Goal: Task Accomplishment & Management: Complete application form

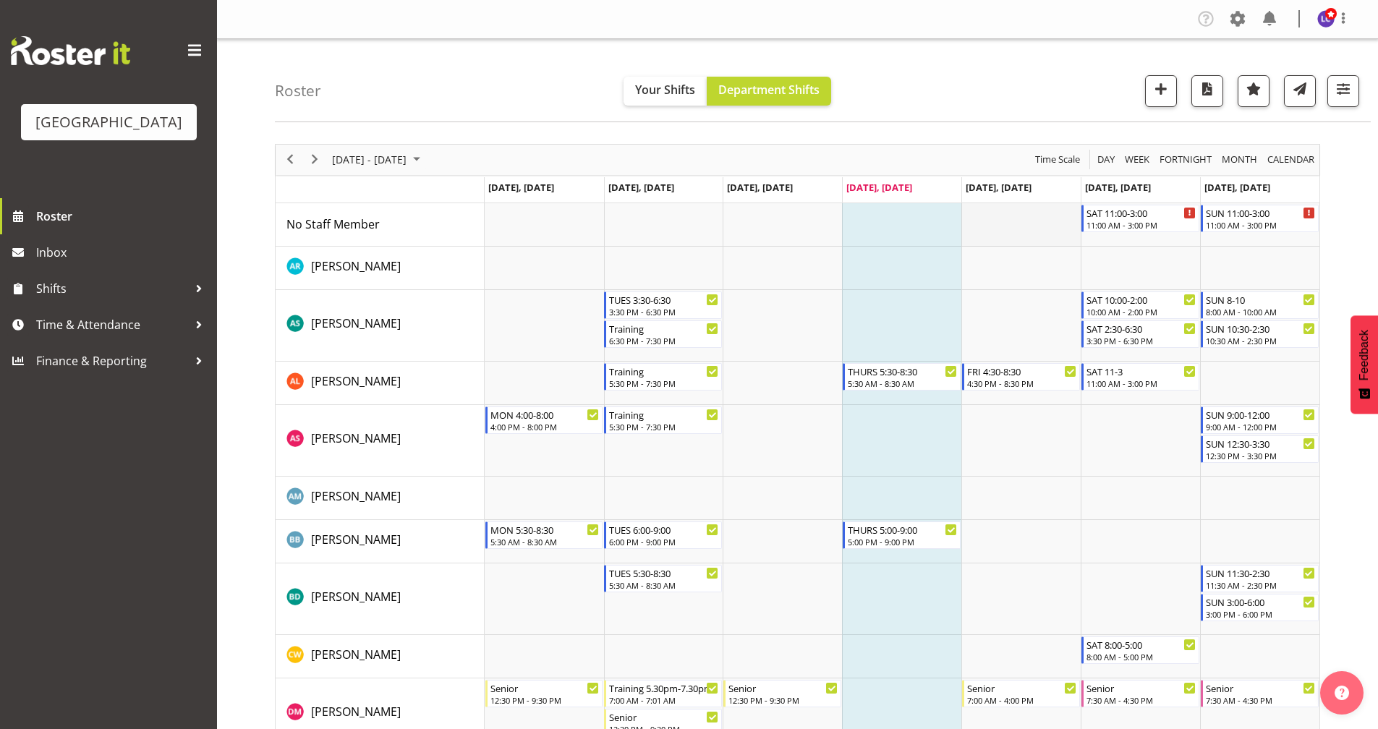
click at [1004, 223] on td "Timeline Week of August 14, 2025" at bounding box center [1020, 224] width 119 height 43
click at [1023, 223] on td "Timeline Week of August 14, 2025" at bounding box center [1020, 224] width 119 height 43
click at [1158, 98] on span "button" at bounding box center [1160, 89] width 19 height 19
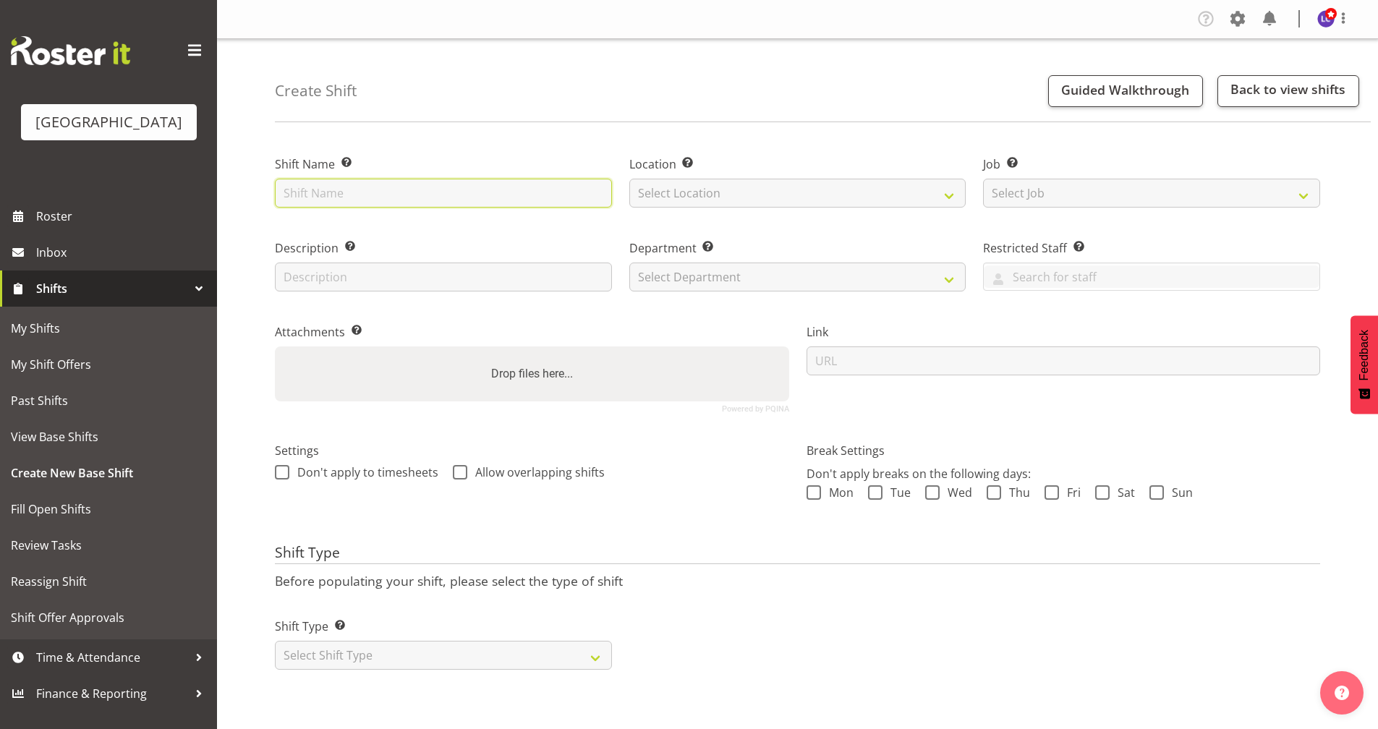
click at [454, 195] on input "text" at bounding box center [443, 193] width 337 height 29
type input "fill in shift"
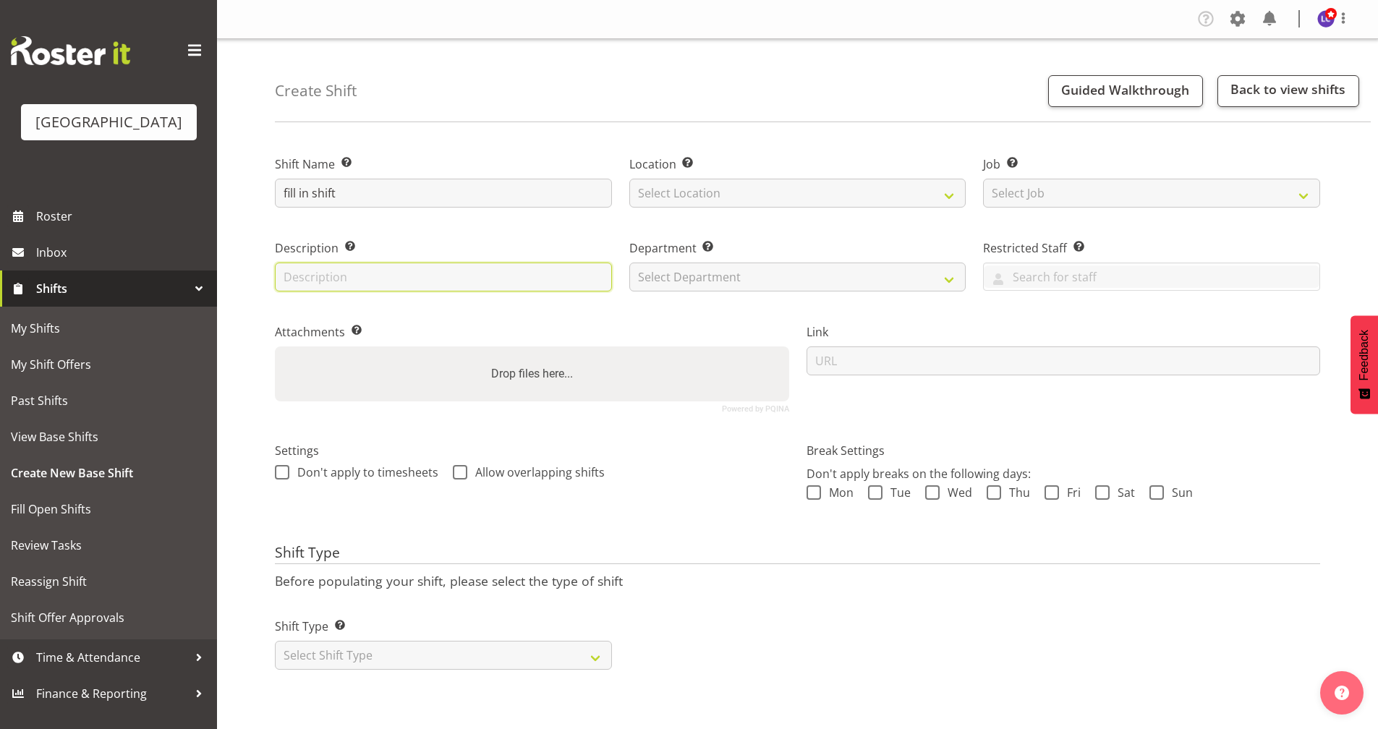
click at [443, 291] on input "text" at bounding box center [443, 276] width 337 height 29
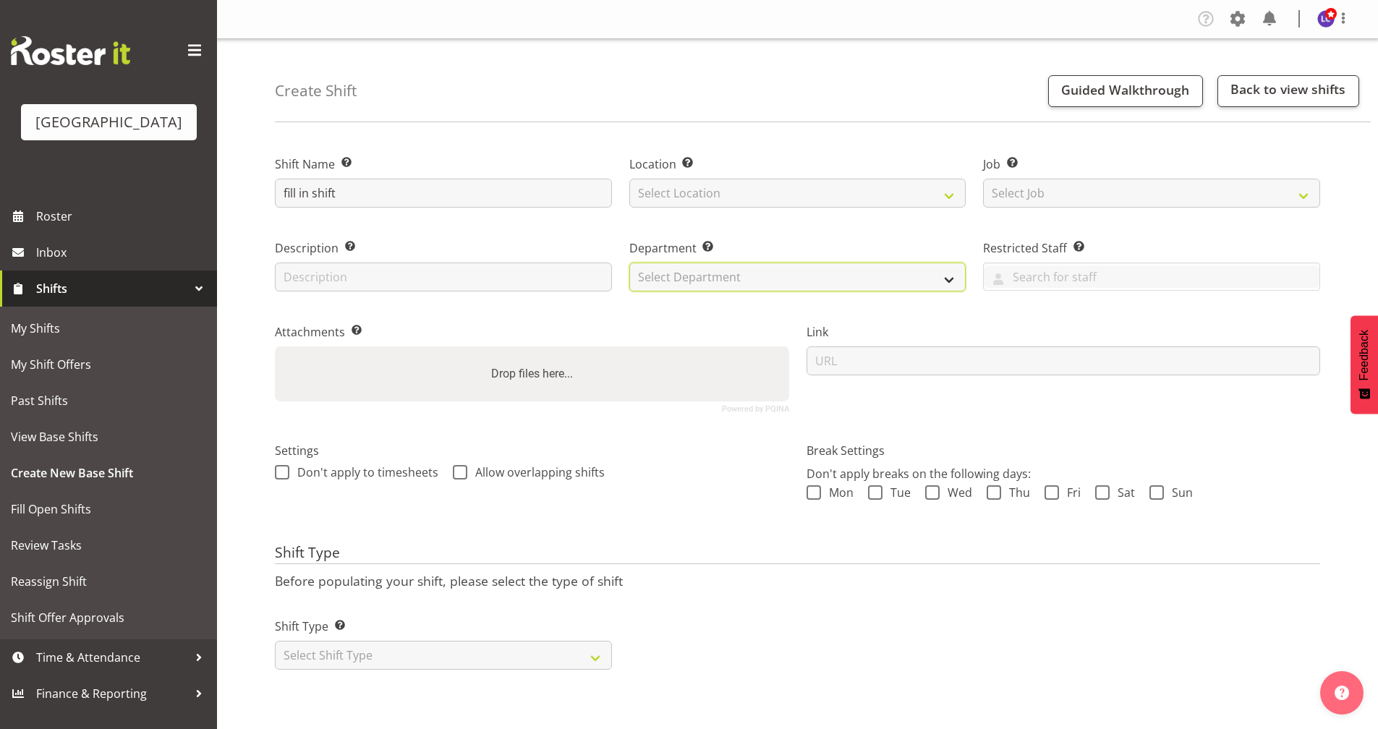
click at [733, 290] on select "Select Department Cleaning Crew Customer Services Crew Lifeguard Crew Maintenan…" at bounding box center [797, 276] width 337 height 29
click at [1110, 315] on div "Link" at bounding box center [1064, 362] width 532 height 119
click at [1053, 492] on span at bounding box center [1051, 492] width 14 height 14
click at [1053, 492] on input "Fri" at bounding box center [1048, 491] width 9 height 9
checkbox input "true"
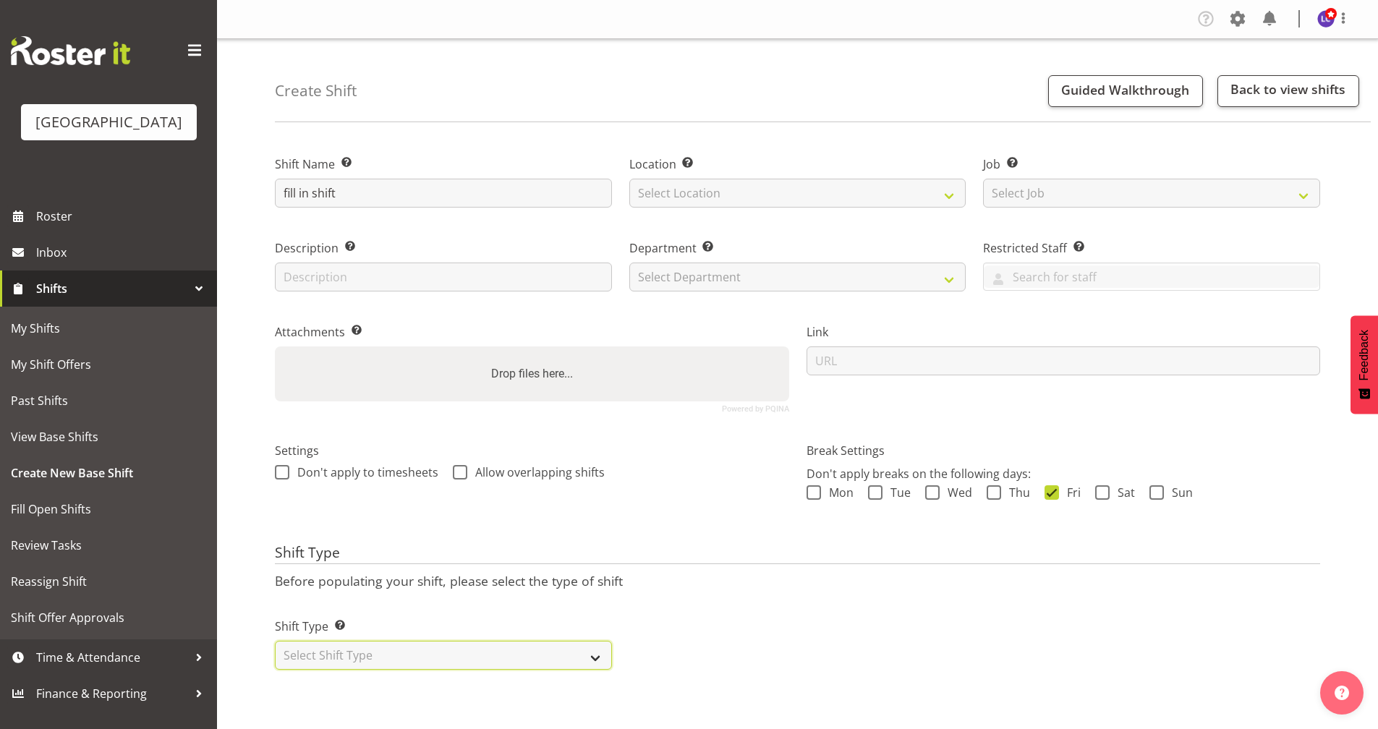
click at [556, 665] on select "Select Shift Type One Off Shift Recurring Shift Rotating Shift" at bounding box center [443, 655] width 337 height 29
select select "one_off"
click at [275, 641] on select "Select Shift Type One Off Shift Recurring Shift Rotating Shift" at bounding box center [443, 655] width 337 height 29
click at [739, 570] on div "Shift Type Before populating your shift, please select the type of shift Shift …" at bounding box center [797, 612] width 1045 height 135
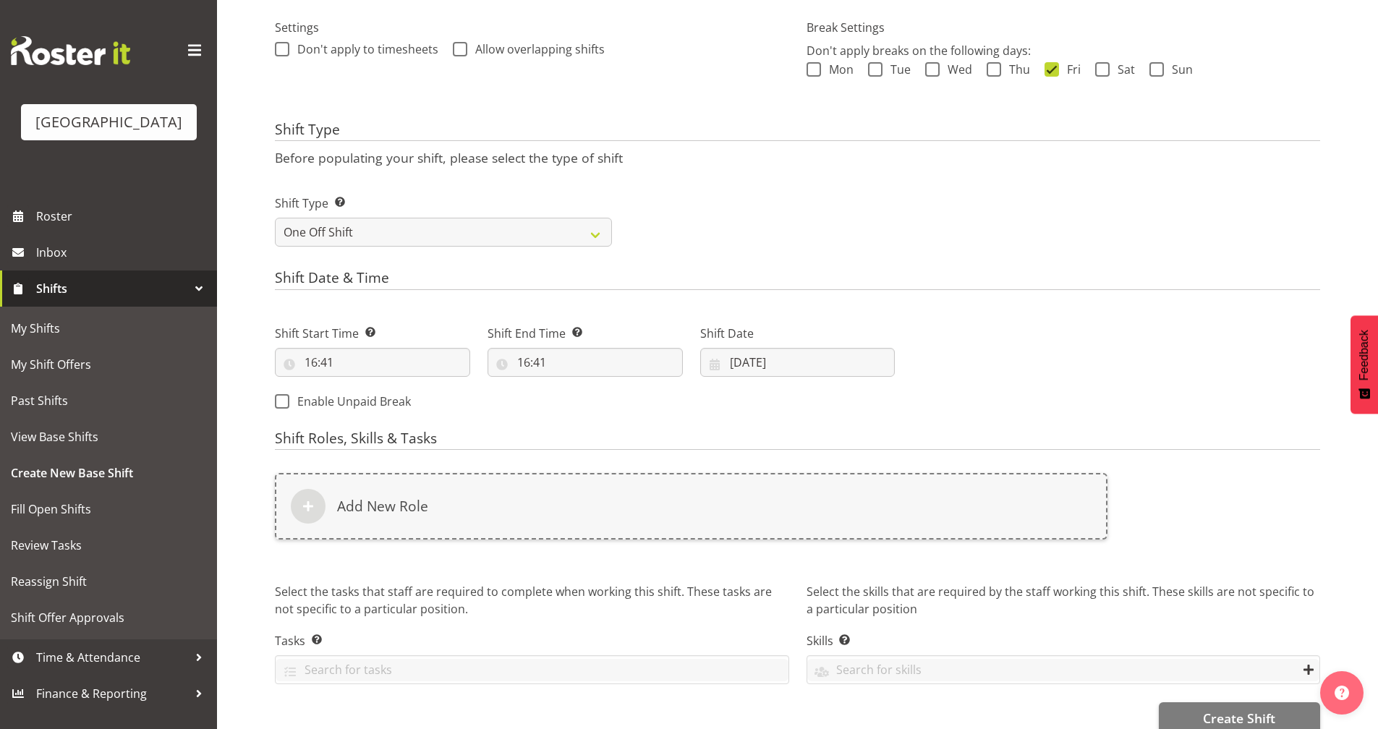
scroll to position [450, 0]
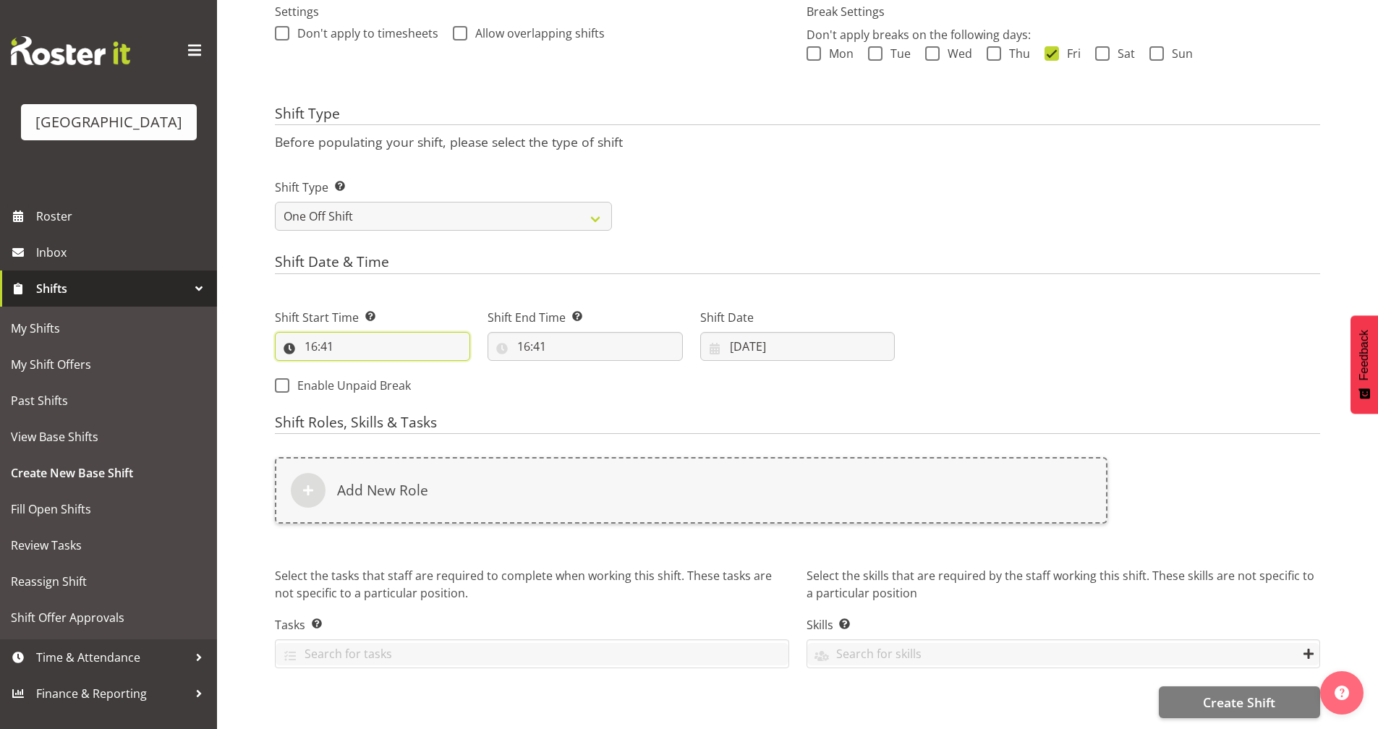
click at [410, 339] on input "16:41" at bounding box center [372, 346] width 195 height 29
click at [377, 383] on select "00 01 02 03 04 05 06 07 08 09 10 11 12 13 14 15 16 17 18 19 20 21 22 23" at bounding box center [373, 384] width 33 height 29
select select "15"
click at [357, 370] on select "00 01 02 03 04 05 06 07 08 09 10 11 12 13 14 15 16 17 18 19 20 21 22 23" at bounding box center [373, 384] width 33 height 29
type input "15:41"
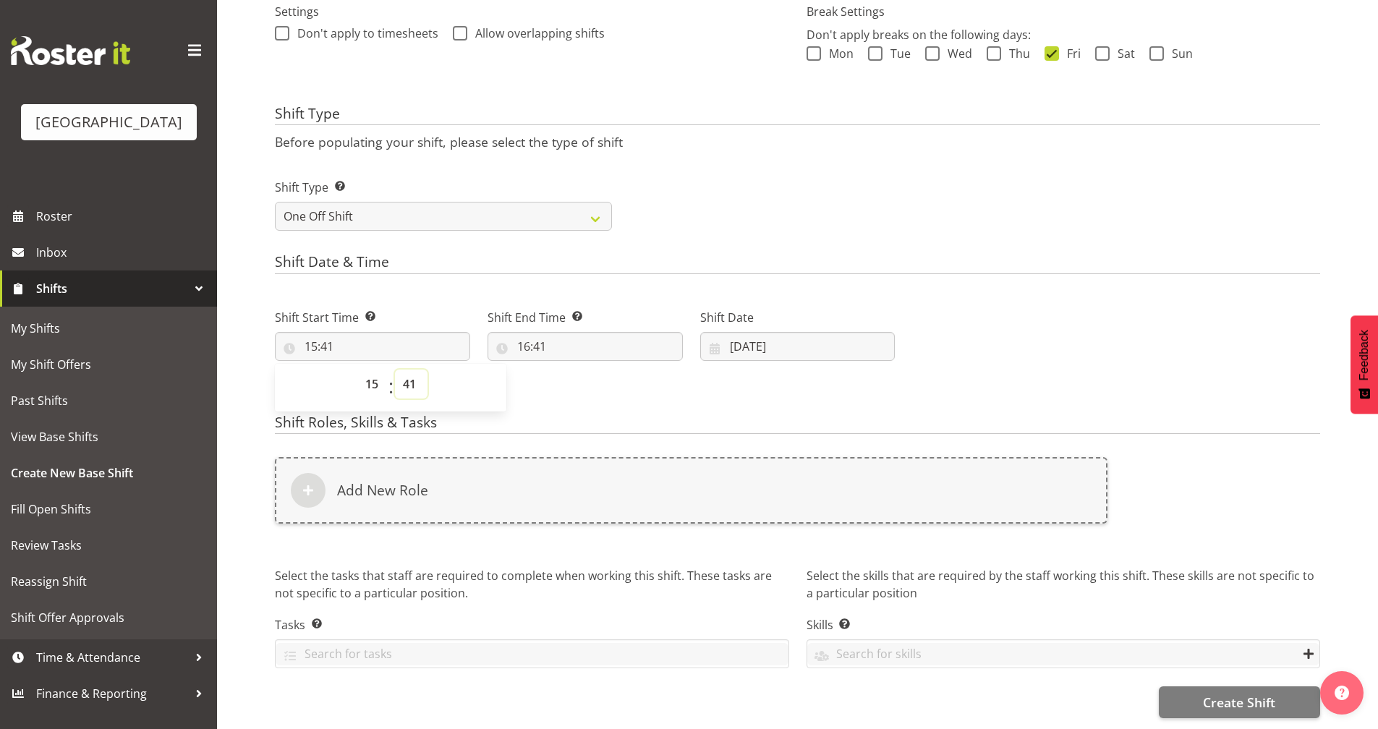
click at [413, 370] on select "00 01 02 03 04 05 06 07 08 09 10 11 12 13 14 15 16 17 18 19 20 21 22 23 24 25 2…" at bounding box center [411, 384] width 33 height 29
select select "30"
click at [395, 370] on select "00 01 02 03 04 05 06 07 08 09 10 11 12 13 14 15 16 17 18 19 20 21 22 23 24 25 2…" at bounding box center [411, 384] width 33 height 29
type input "15:30"
click at [627, 292] on div "Shift End Time Set the time of the day you wish this shift to finish 16:41 00 0…" at bounding box center [585, 329] width 213 height 81
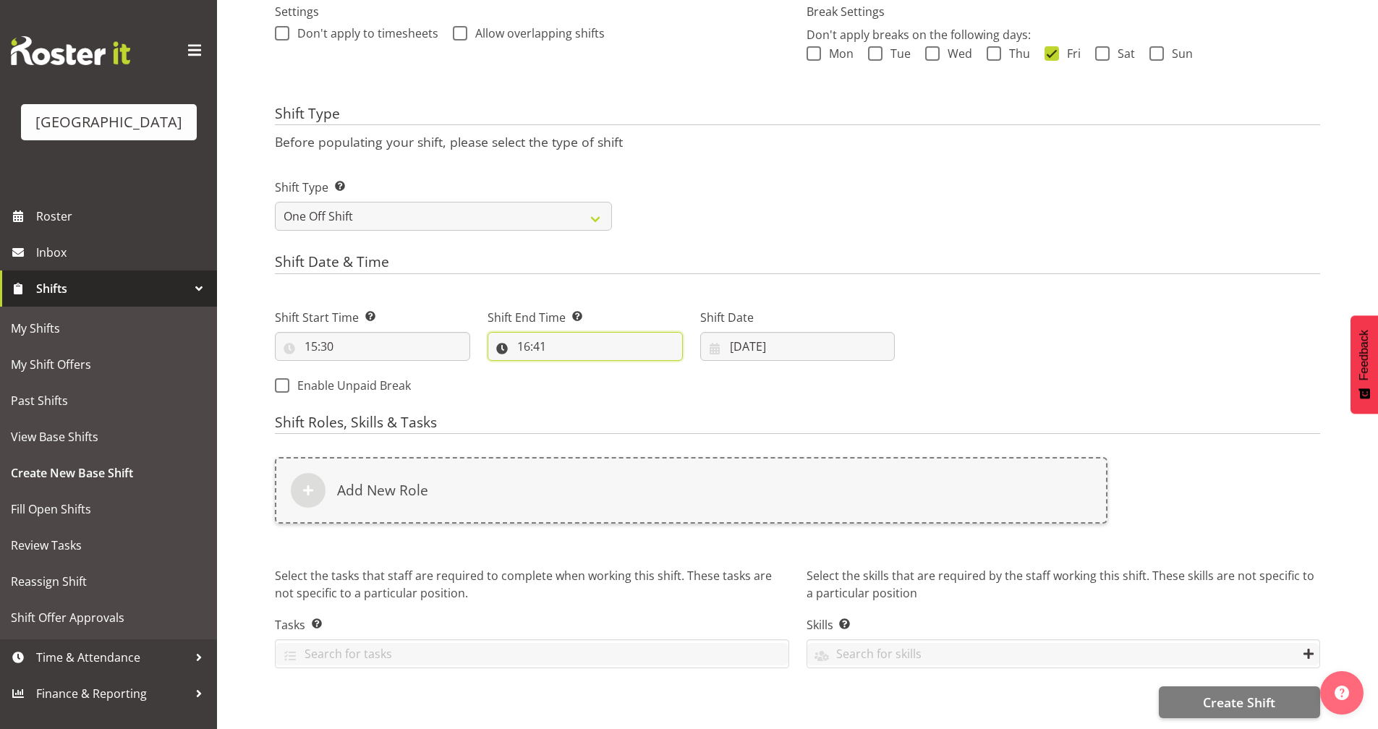
click at [565, 340] on input "16:41" at bounding box center [584, 346] width 195 height 29
click at [578, 377] on select "00 01 02 03 04 05 06 07 08 09 10 11 12 13 14 15 16 17 18 19 20 21 22 23" at bounding box center [586, 384] width 33 height 29
select select "20"
click at [570, 370] on select "00 01 02 03 04 05 06 07 08 09 10 11 12 13 14 15 16 17 18 19 20 21 22 23" at bounding box center [586, 384] width 33 height 29
type input "20:41"
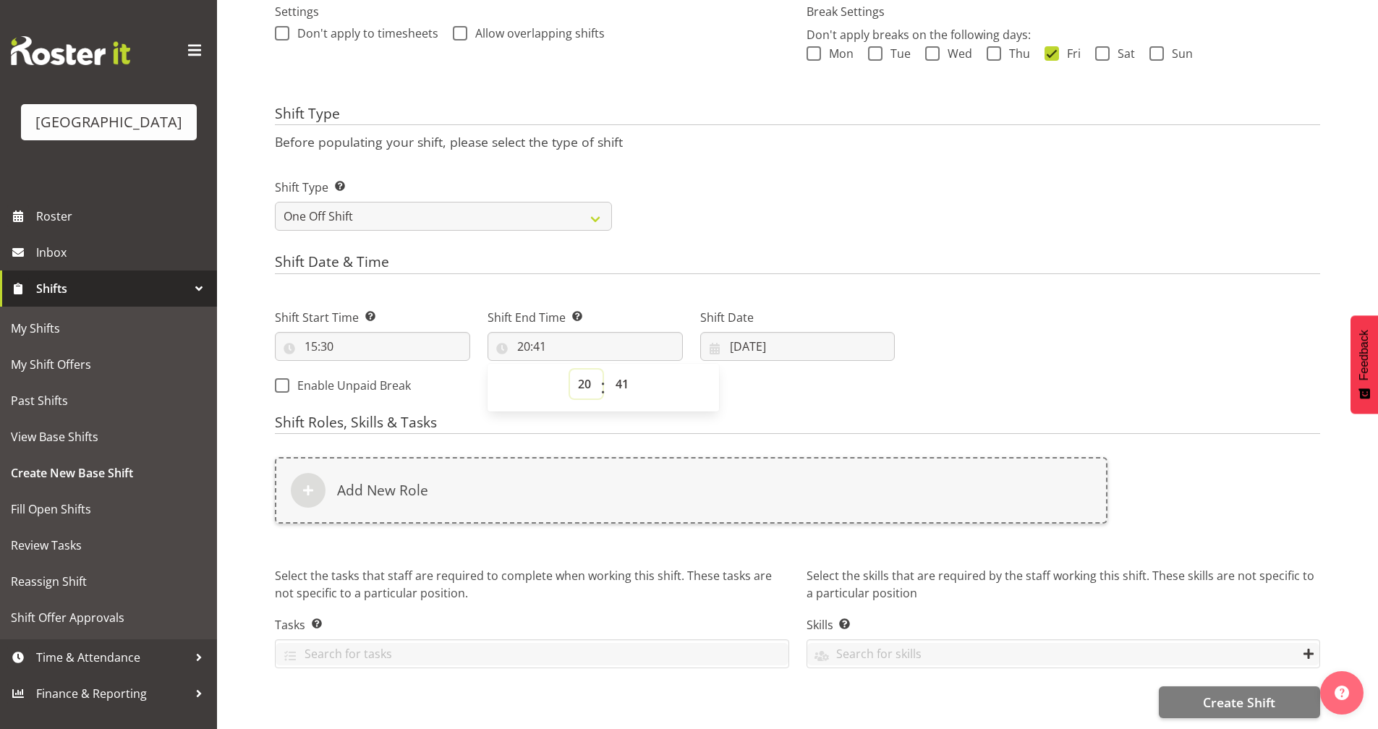
click at [589, 370] on select "00 01 02 03 04 05 06 07 08 09 10 11 12 13 14 15 16 17 18 19 20 21 22 23" at bounding box center [586, 384] width 33 height 29
select select "21"
click at [570, 370] on select "00 01 02 03 04 05 06 07 08 09 10 11 12 13 14 15 16 17 18 19 20 21 22 23" at bounding box center [586, 384] width 33 height 29
type input "21:41"
click at [616, 379] on select "00 01 02 03 04 05 06 07 08 09 10 11 12 13 14 15 16 17 18 19 20 21 22 23 24 25 2…" at bounding box center [623, 384] width 33 height 29
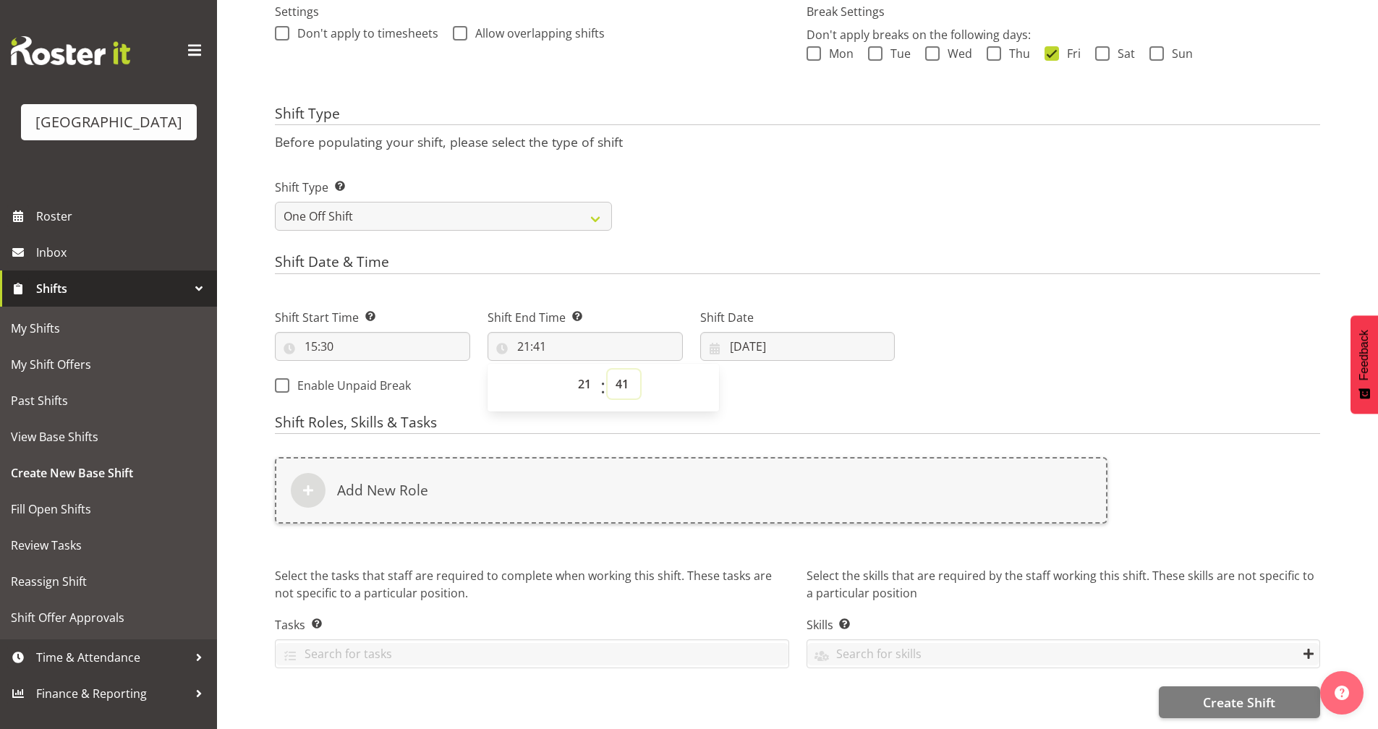
select select "30"
click at [607, 370] on select "00 01 02 03 04 05 06 07 08 09 10 11 12 13 14 15 16 17 18 19 20 21 22 23 24 25 2…" at bounding box center [623, 384] width 33 height 29
type input "21:30"
click at [1009, 270] on div "Shift Date & Time Shift Start Time Set the time of the day you wish this shift …" at bounding box center [797, 330] width 1045 height 152
click at [803, 336] on input "[DATE]" at bounding box center [797, 346] width 195 height 29
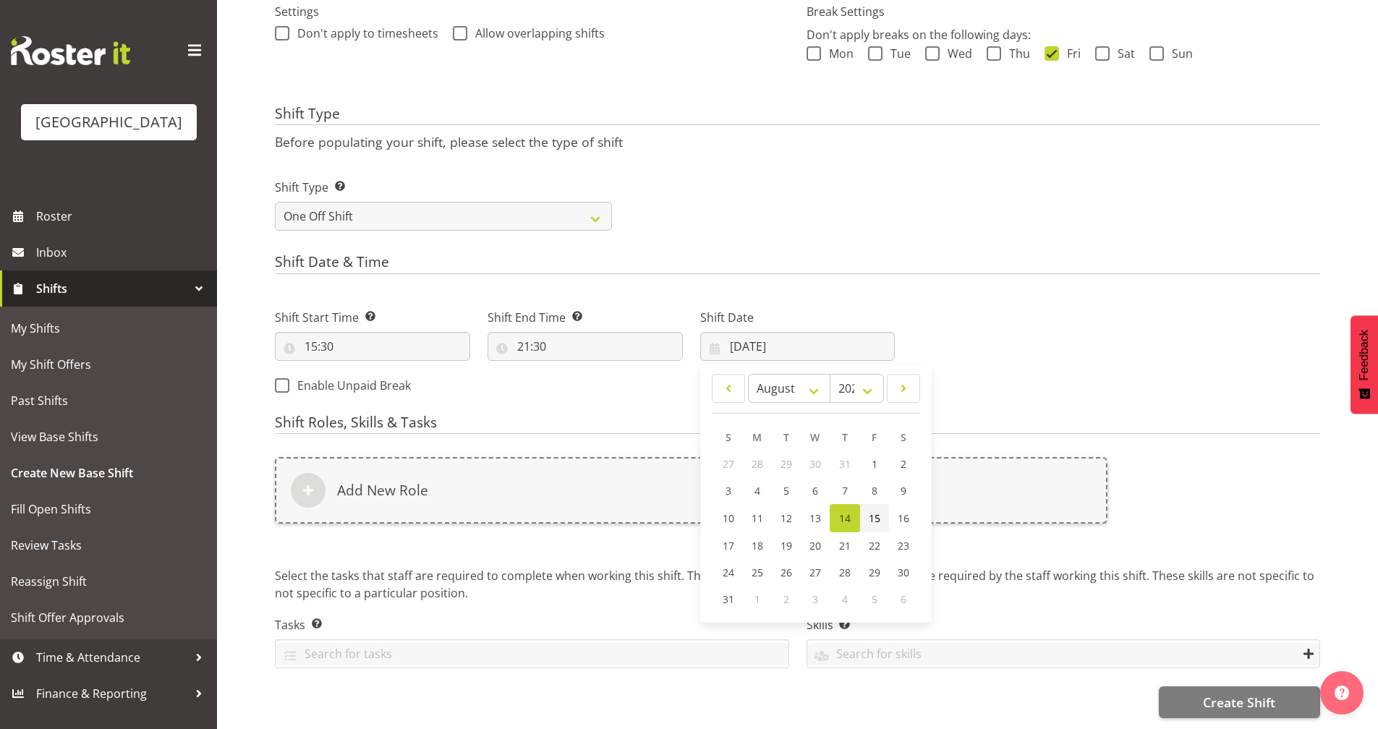
click at [881, 504] on link "15" at bounding box center [874, 518] width 29 height 28
type input "[DATE]"
click at [1036, 365] on div "Next Shifts" at bounding box center [1115, 347] width 425 height 117
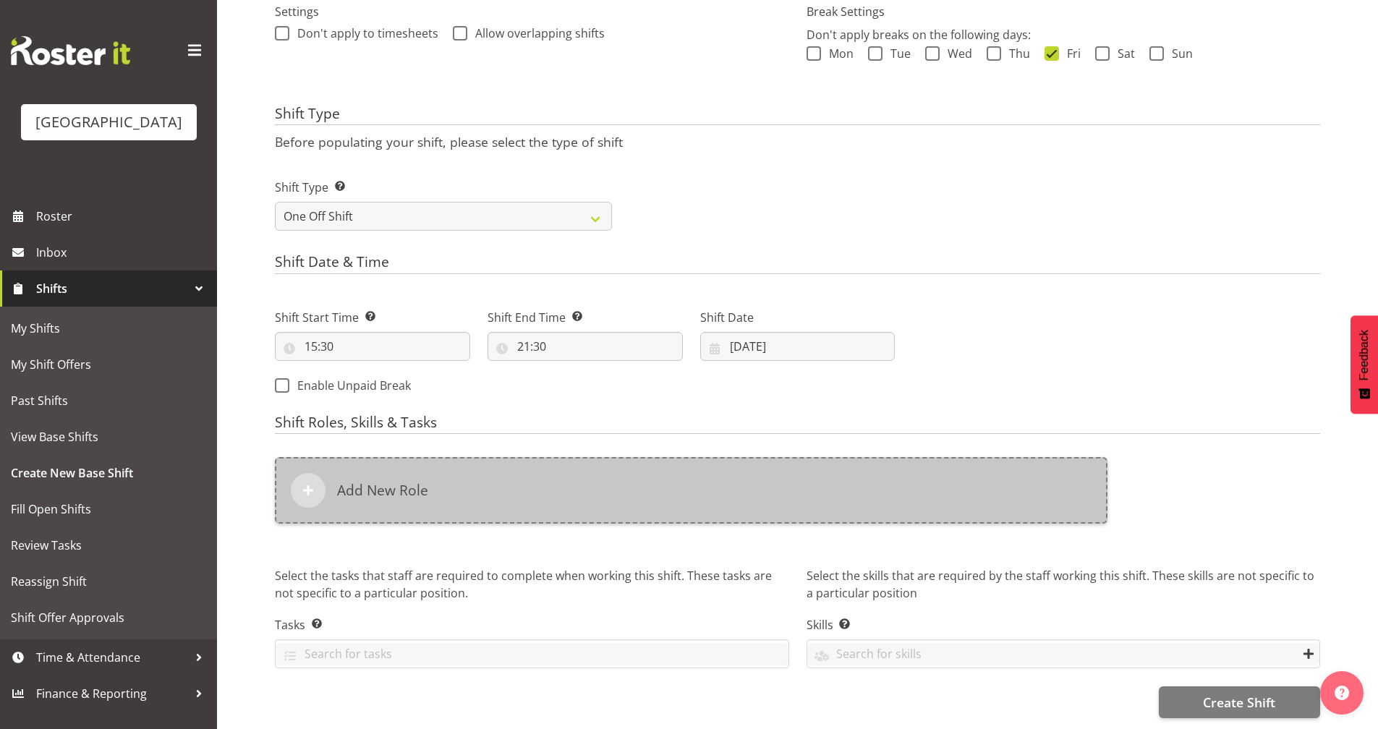
click at [592, 498] on div "Add New Role" at bounding box center [691, 490] width 832 height 67
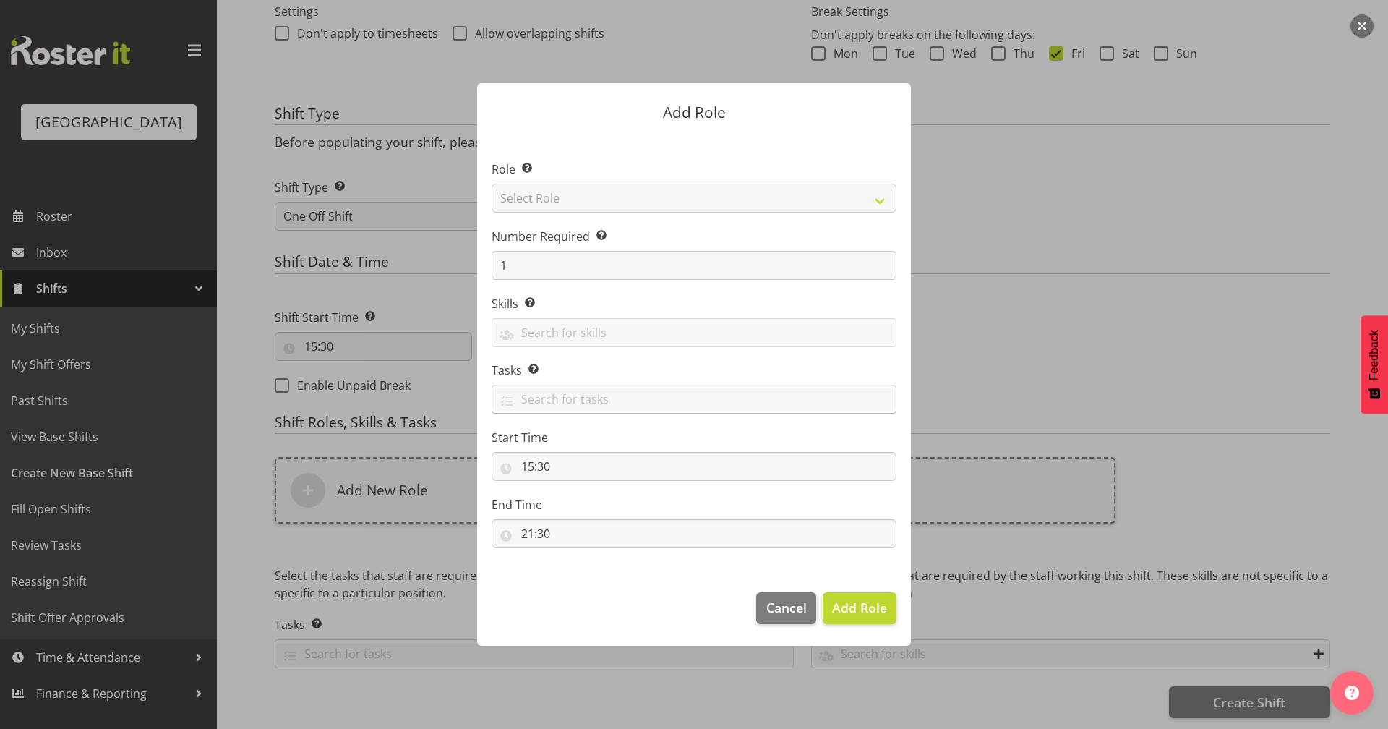
click at [672, 387] on div "TEST123" at bounding box center [694, 399] width 405 height 29
click at [664, 330] on input "text" at bounding box center [694, 332] width 404 height 22
click at [690, 289] on section "Role Select the role you wish to add to the shift. Select Role Aquatic Customer…" at bounding box center [694, 356] width 434 height 443
click at [709, 257] on input "1" at bounding box center [694, 265] width 405 height 29
click at [806, 612] on span "Cancel" at bounding box center [787, 607] width 40 height 19
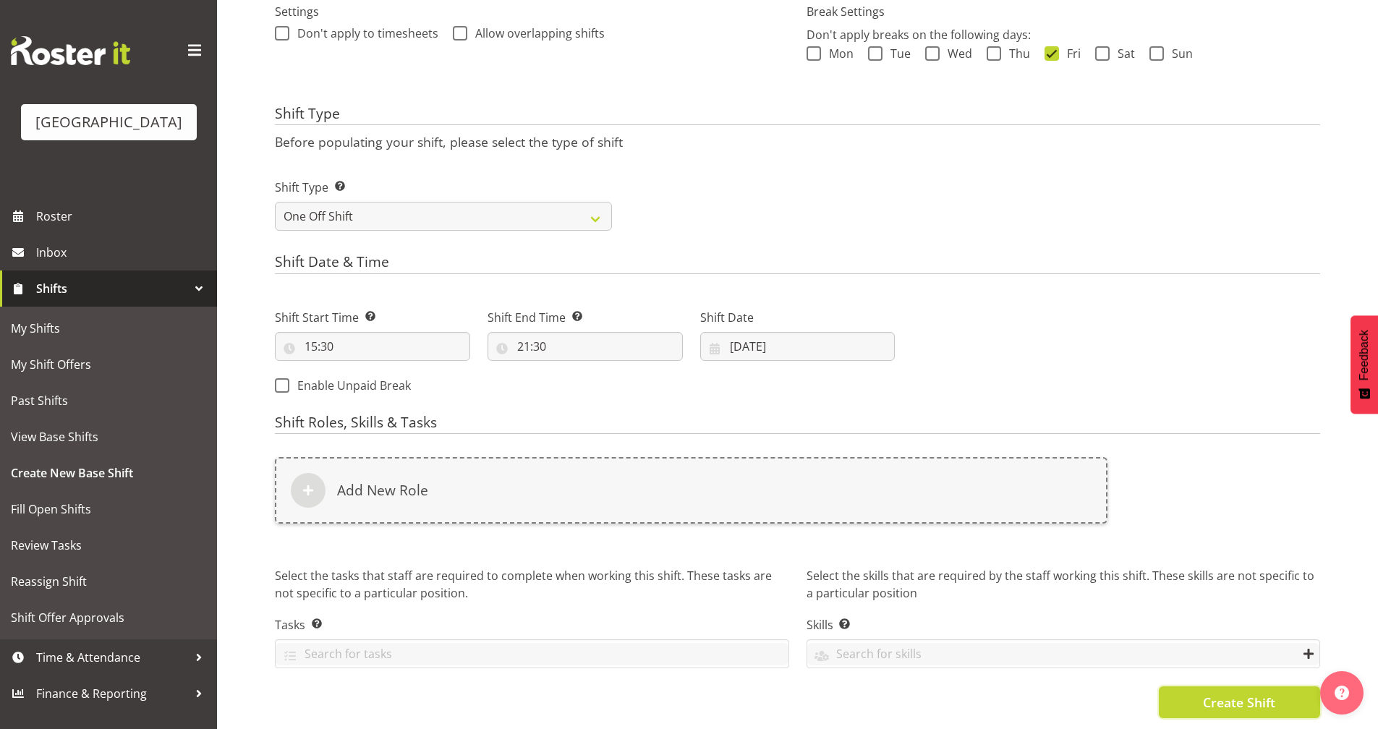
click at [1216, 693] on span "Create Shift" at bounding box center [1239, 702] width 72 height 19
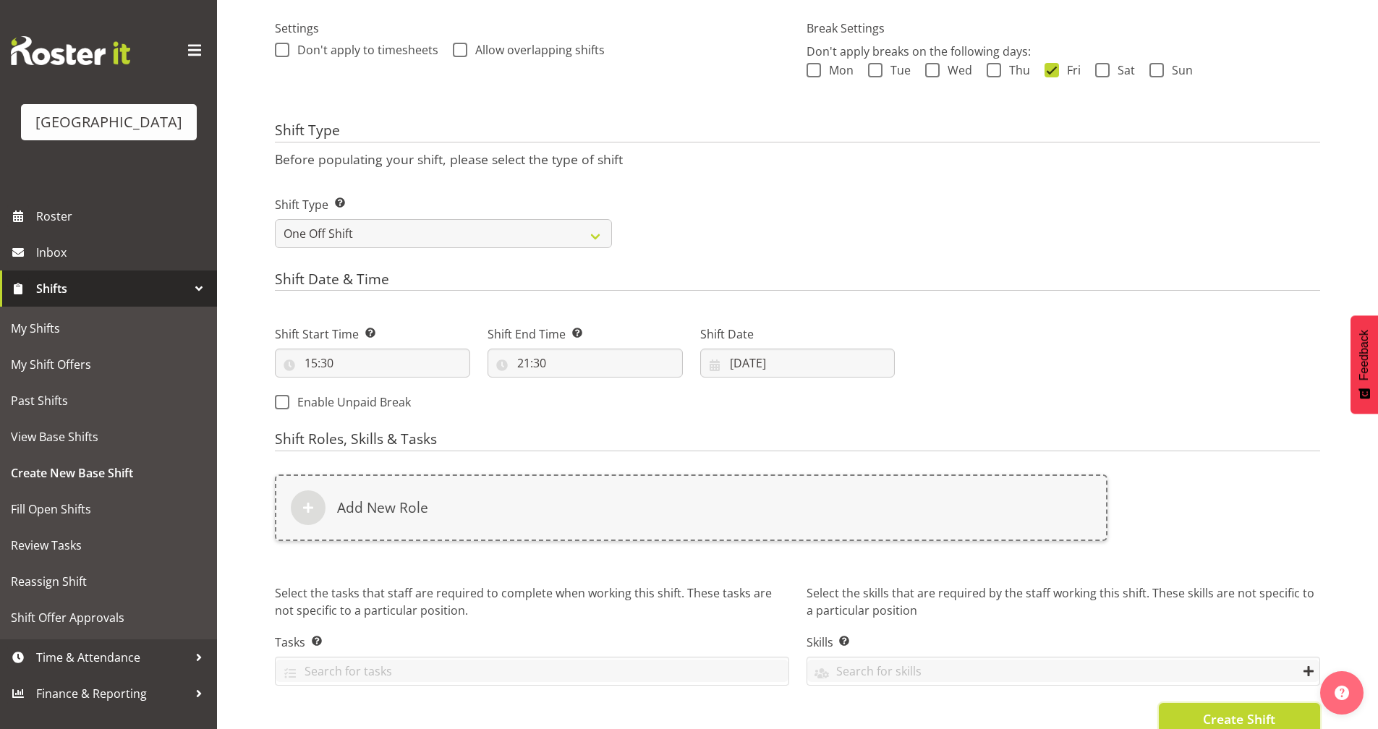
scroll to position [477, 0]
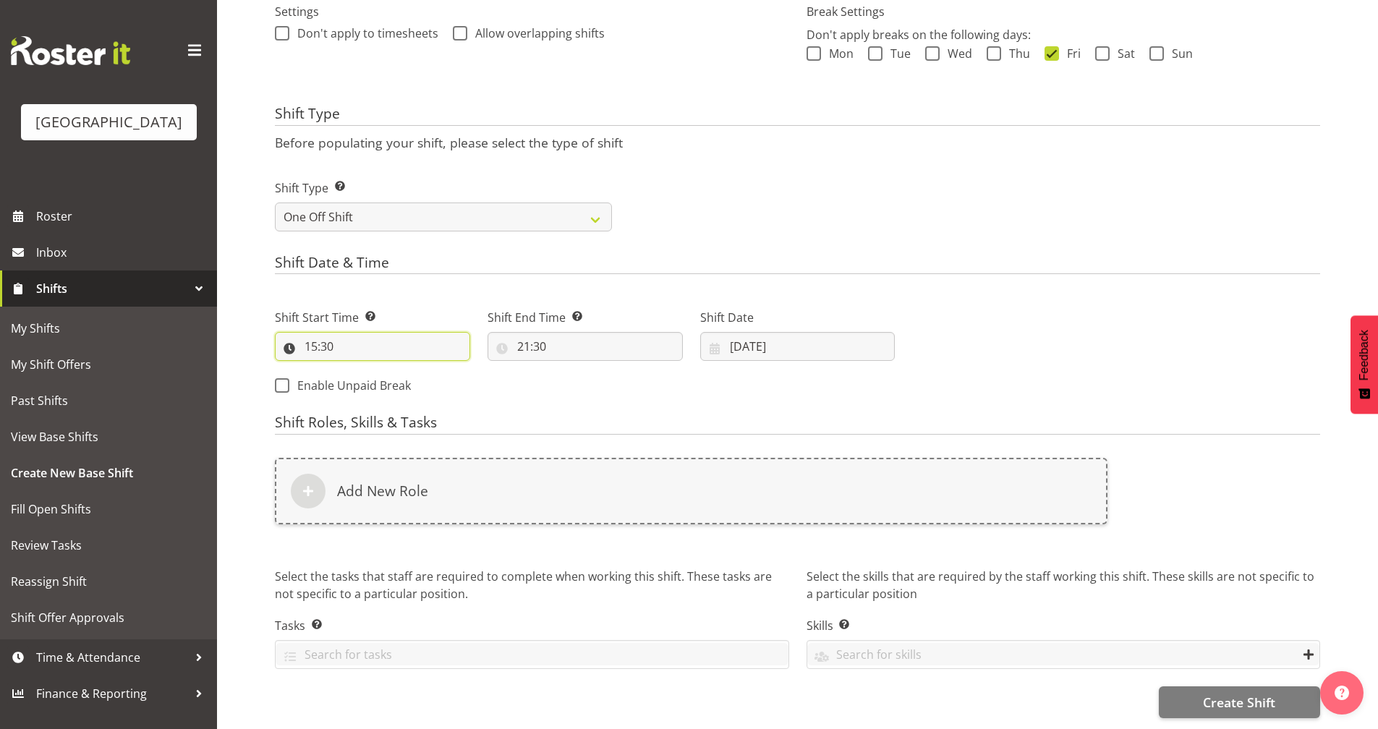
click at [315, 332] on input "15:30" at bounding box center [372, 346] width 195 height 29
click at [376, 374] on select "00 01 02 03 04 05 06 07 08 09 10 11 12 13 14 15 16 17 18 19 20 21 22 23" at bounding box center [373, 384] width 33 height 29
select select "17"
click at [357, 370] on select "00 01 02 03 04 05 06 07 08 09 10 11 12 13 14 15 16 17 18 19 20 21 22 23" at bounding box center [373, 384] width 33 height 29
type input "17:30"
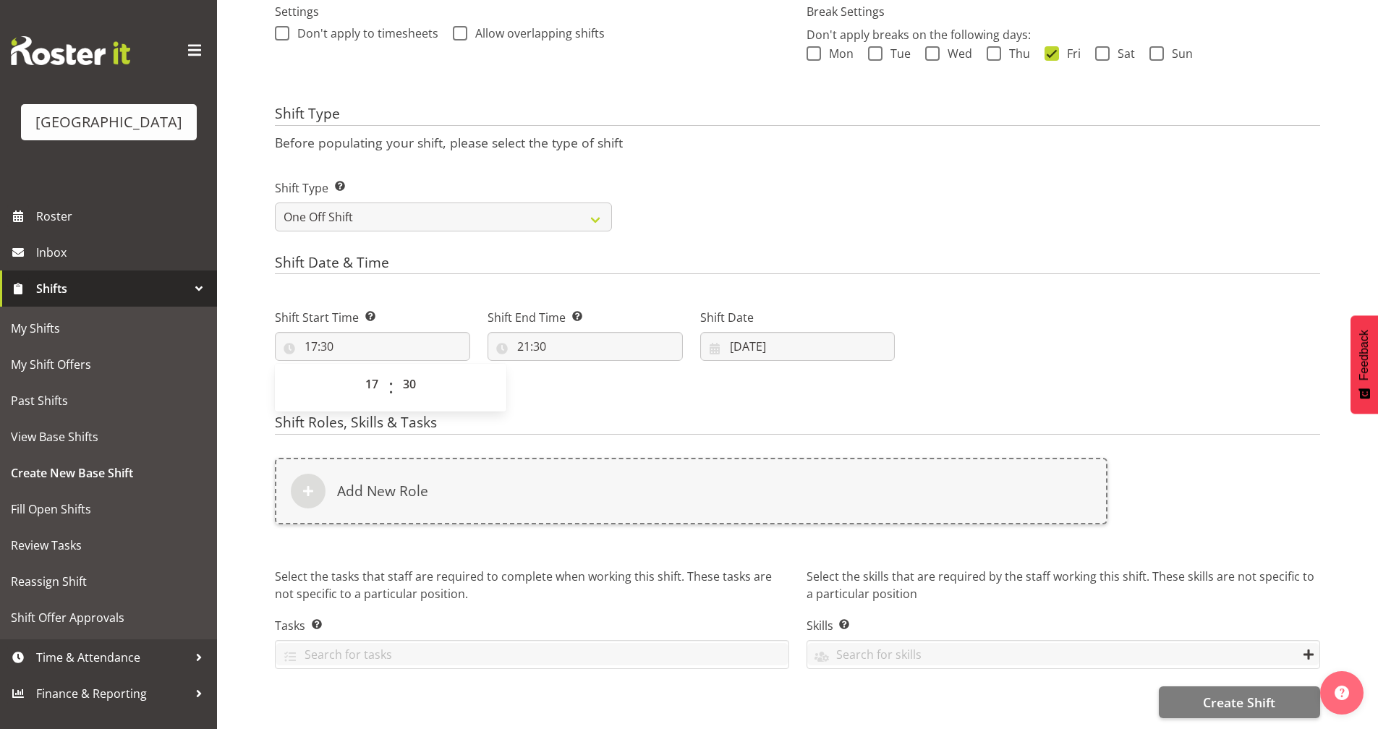
click at [667, 430] on div "Shift Roles, Skills & Tasks Add New Role Select the tasks that staff are requir…" at bounding box center [797, 553] width 1045 height 278
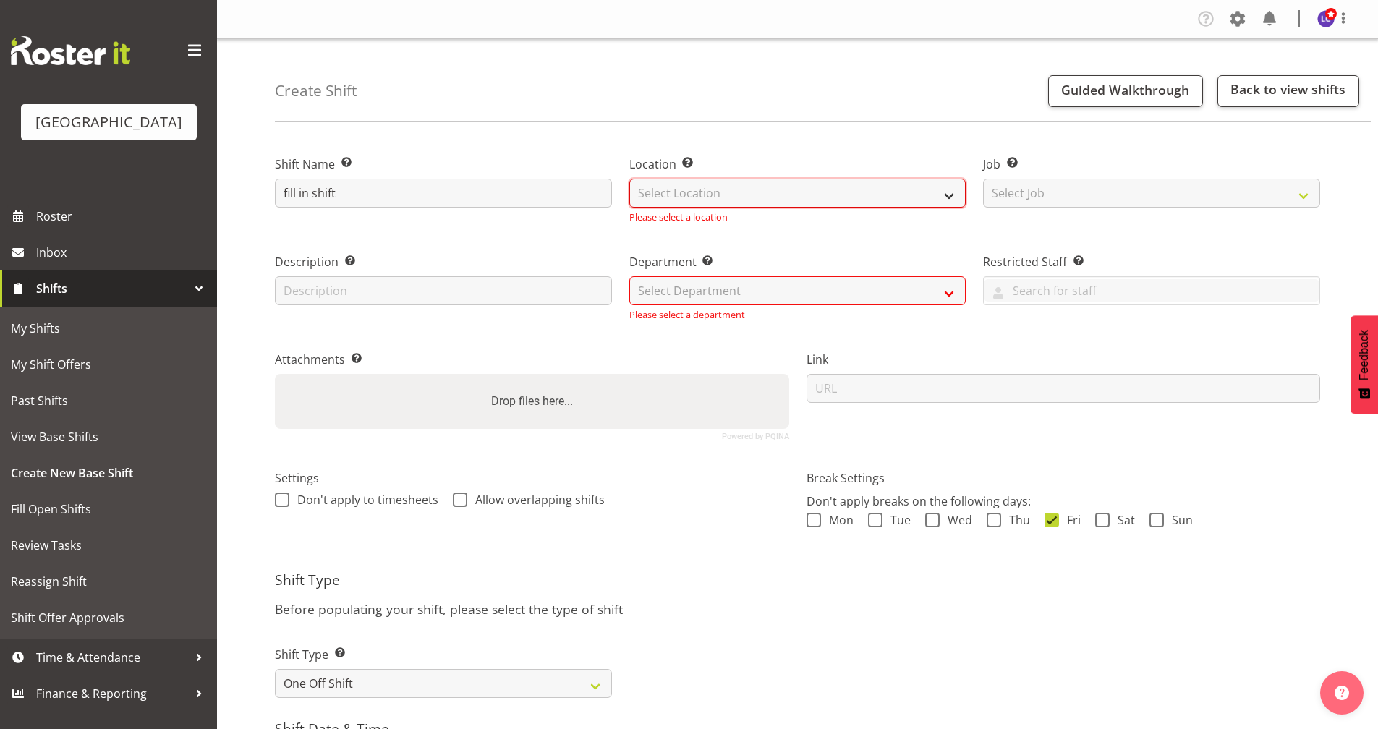
click at [777, 179] on select "Select Location Splash Palace" at bounding box center [797, 193] width 337 height 29
select select "83"
click at [629, 179] on select "Select Location Splash Palace" at bounding box center [797, 193] width 337 height 29
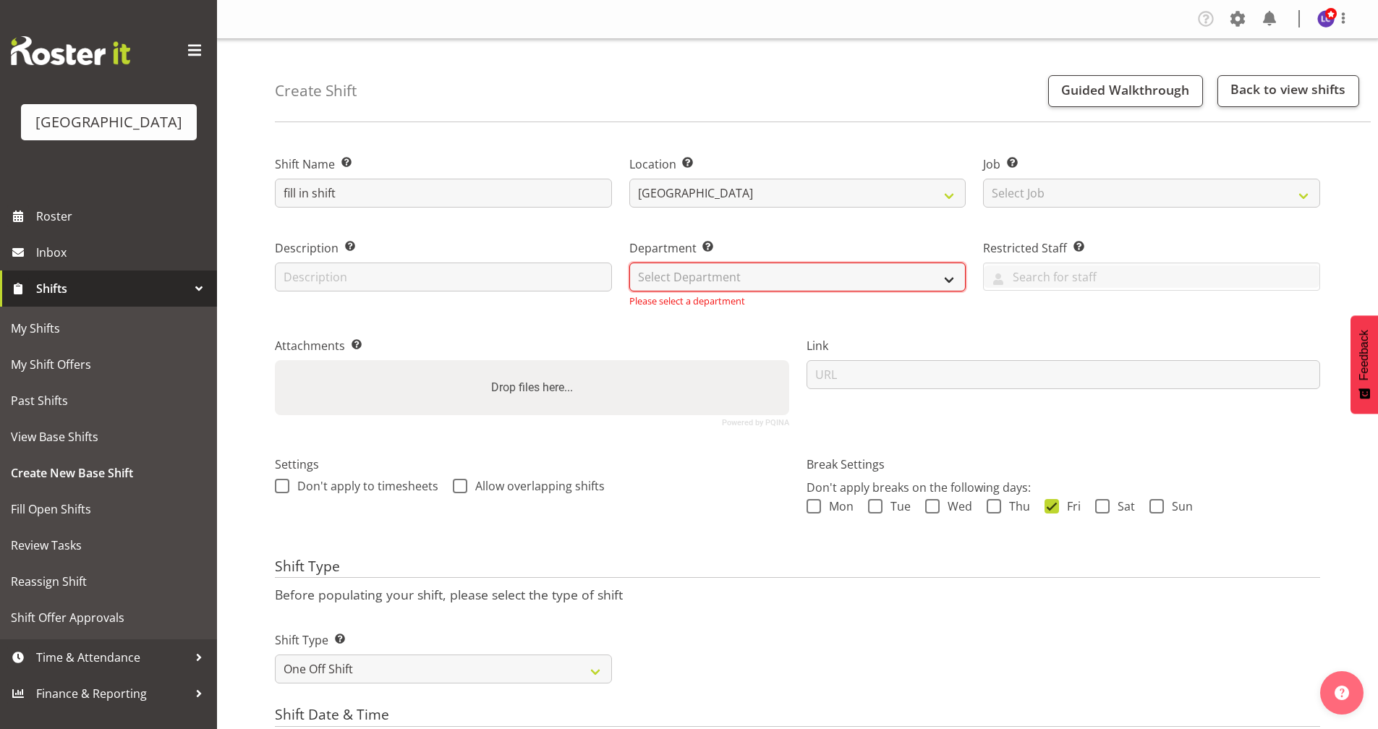
click at [806, 287] on select "Select Department Cleaning Crew Customer Services Crew Lifeguard Crew Maintenan…" at bounding box center [797, 276] width 337 height 29
select select "114"
click at [629, 262] on select "Select Department Cleaning Crew Customer Services Crew Lifeguard Crew Maintenan…" at bounding box center [797, 276] width 337 height 29
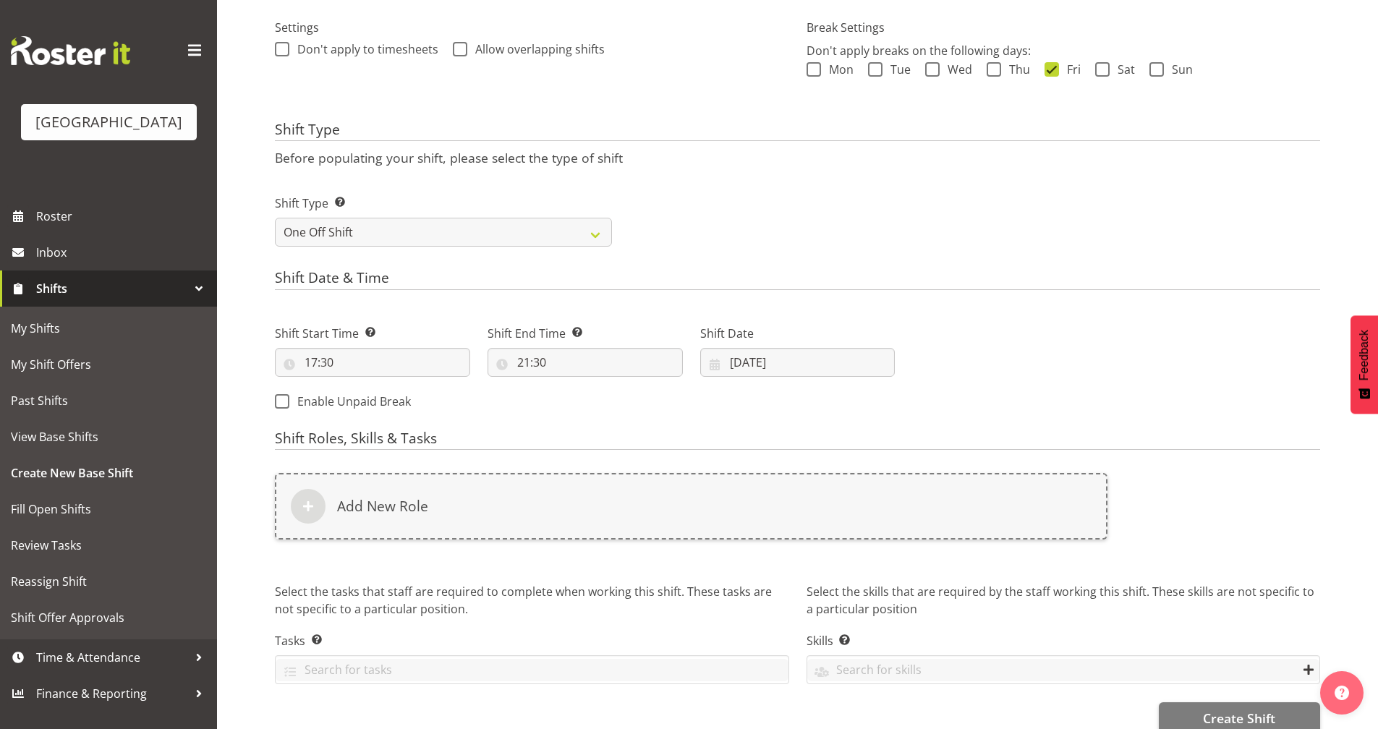
scroll to position [450, 0]
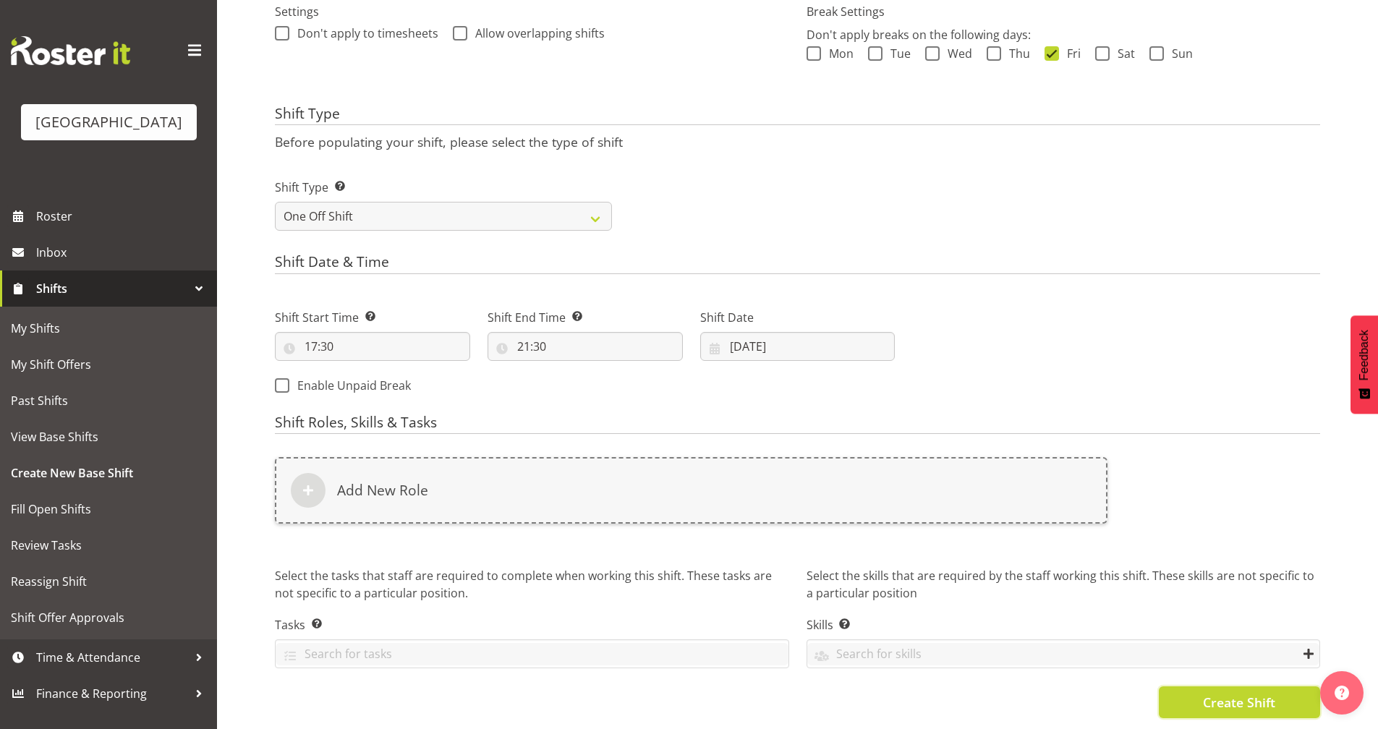
click at [1236, 704] on button "Create Shift" at bounding box center [1238, 702] width 161 height 32
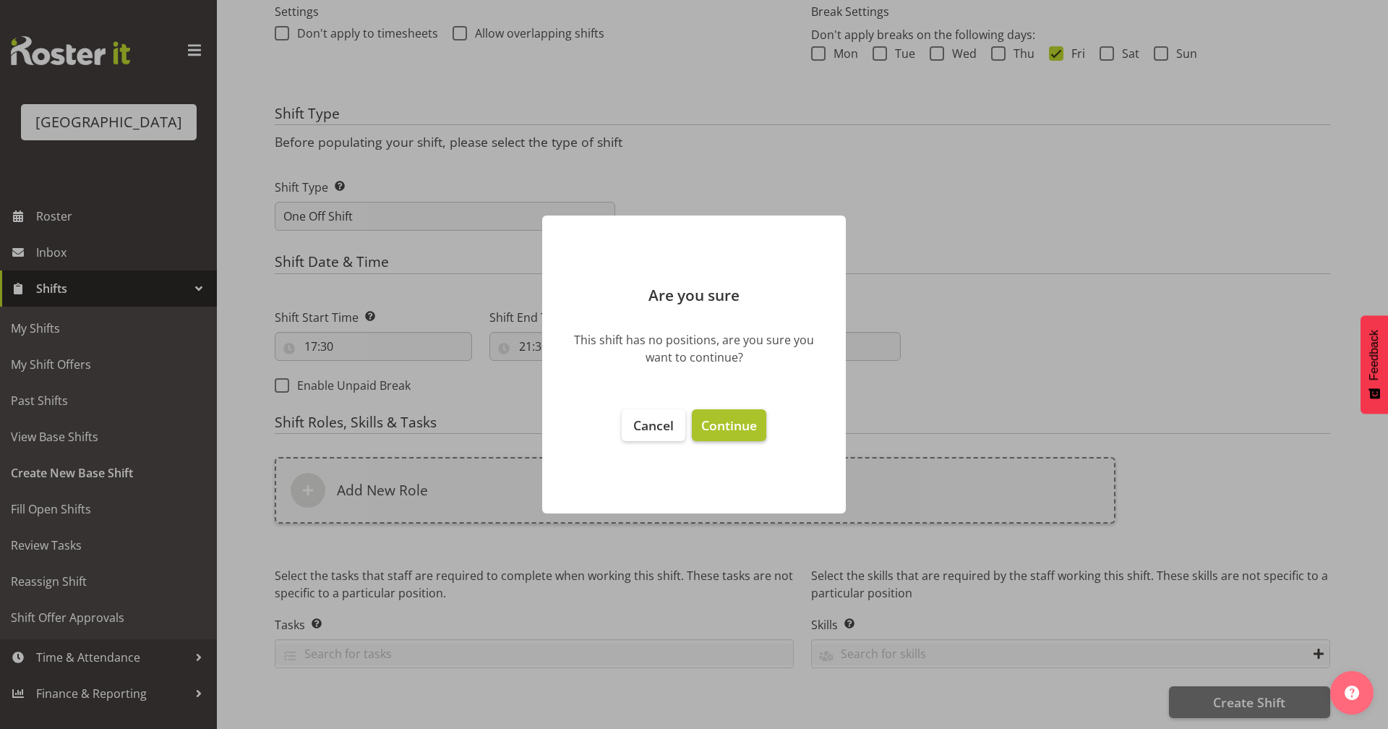
click at [715, 432] on span "Continue" at bounding box center [729, 425] width 56 height 17
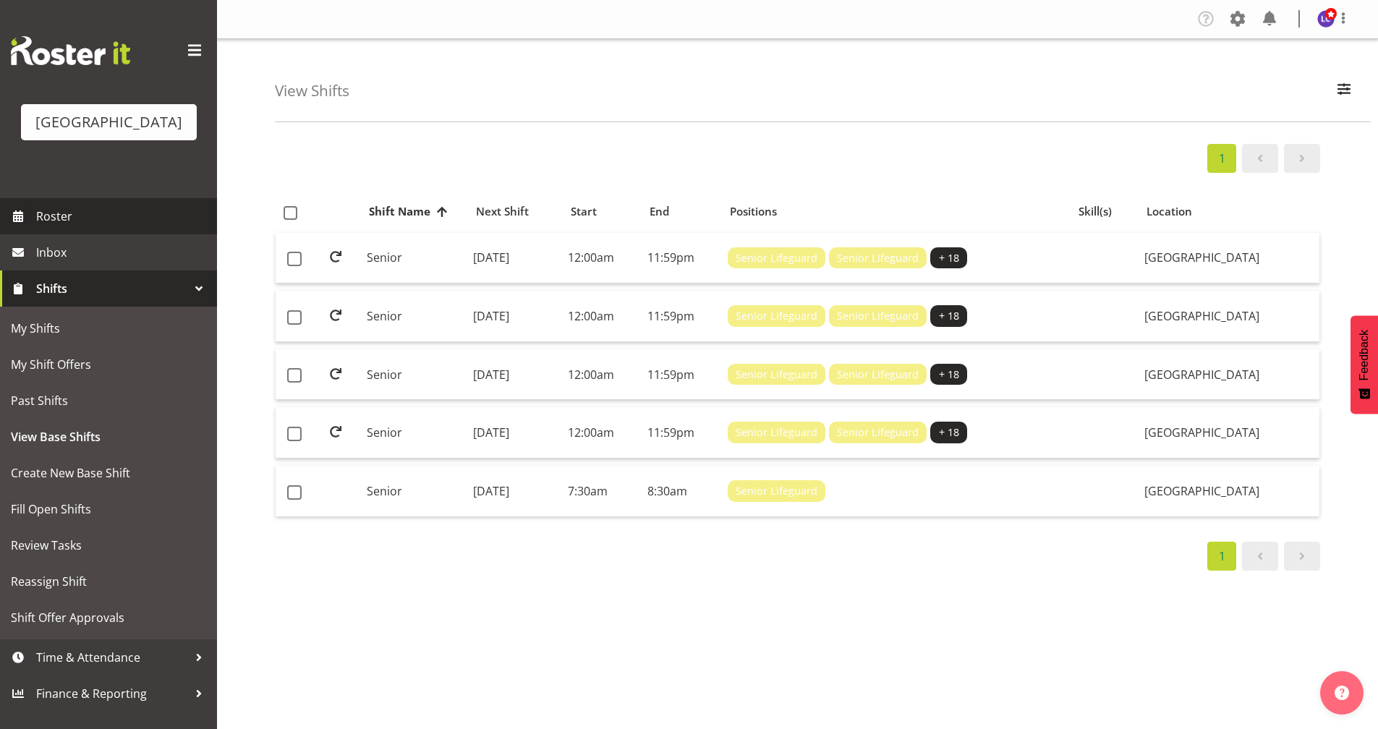
click at [88, 218] on span "Roster" at bounding box center [123, 216] width 174 height 22
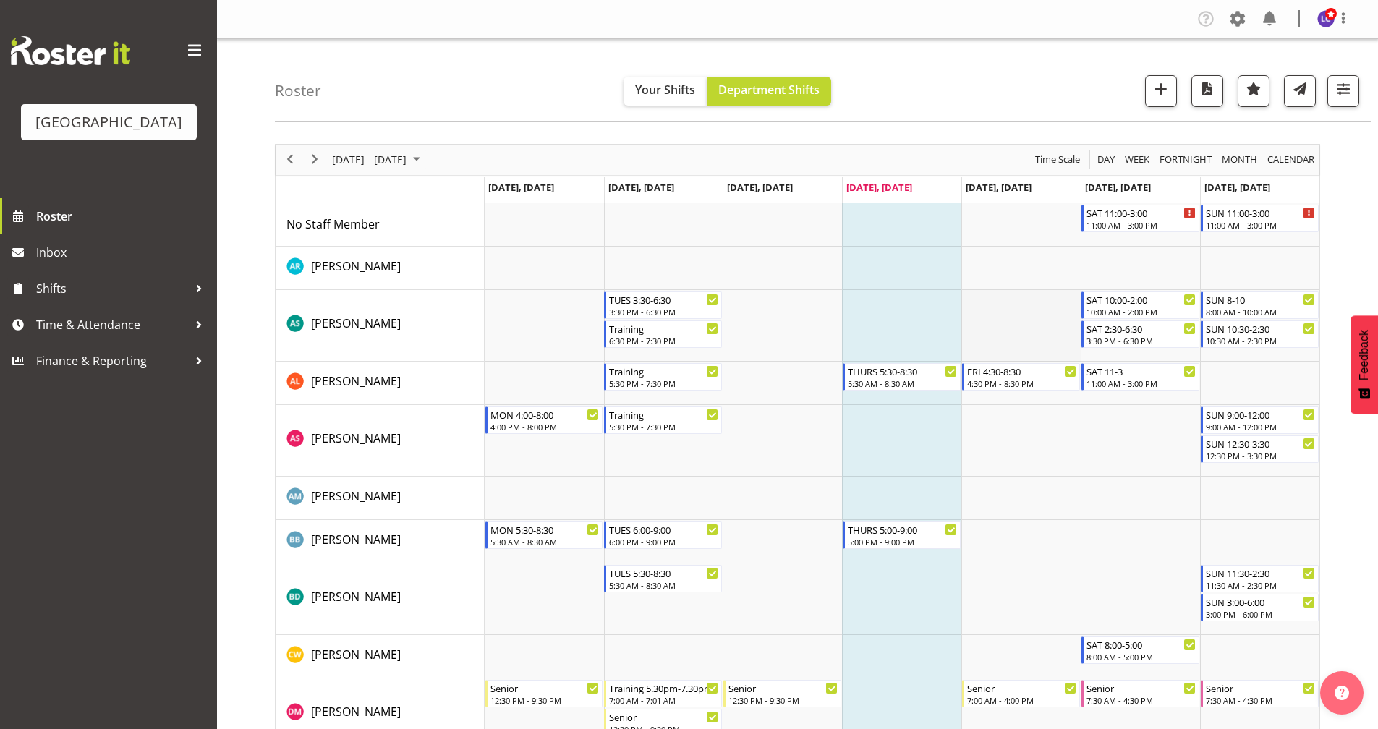
click at [1033, 320] on td "Timeline Week of August 14, 2025" at bounding box center [1020, 326] width 119 height 72
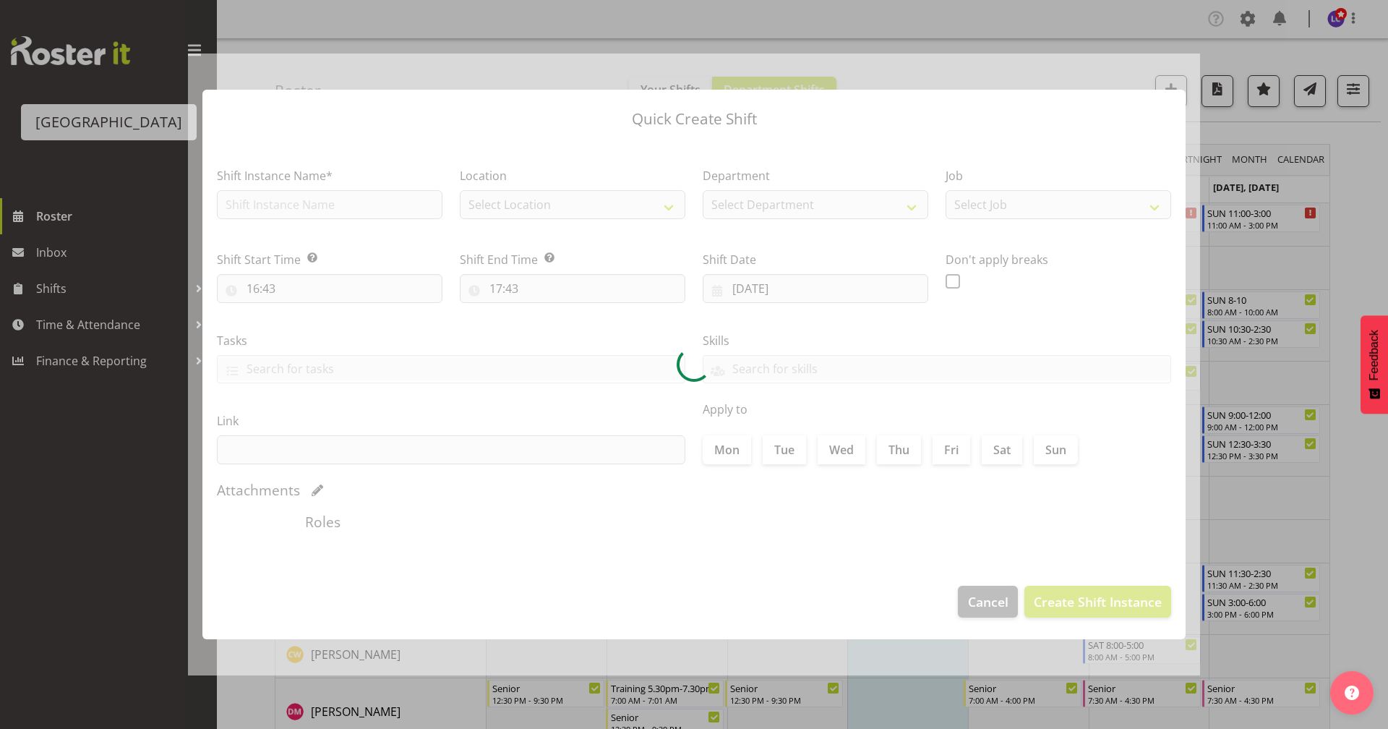
click at [1033, 320] on div at bounding box center [694, 365] width 1012 height 623
type input "[DATE]"
checkbox input "true"
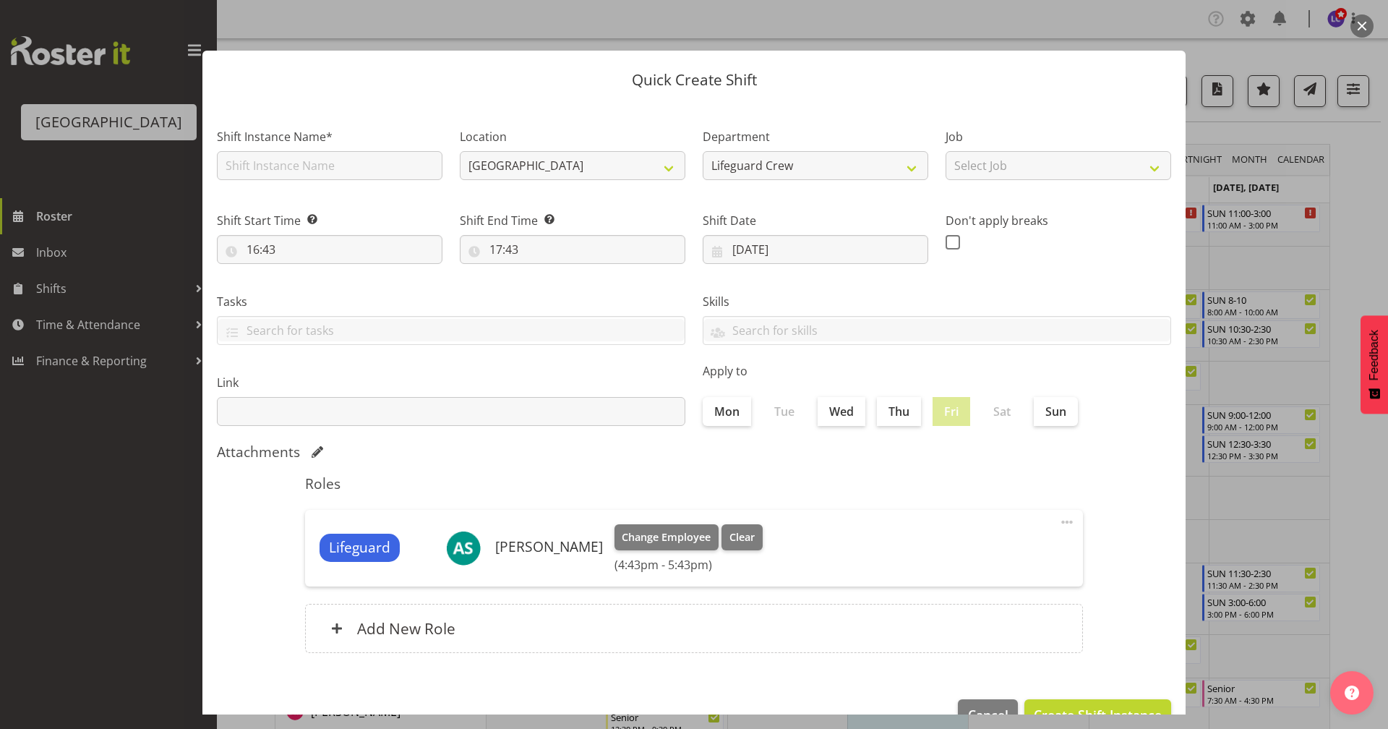
scroll to position [38, 0]
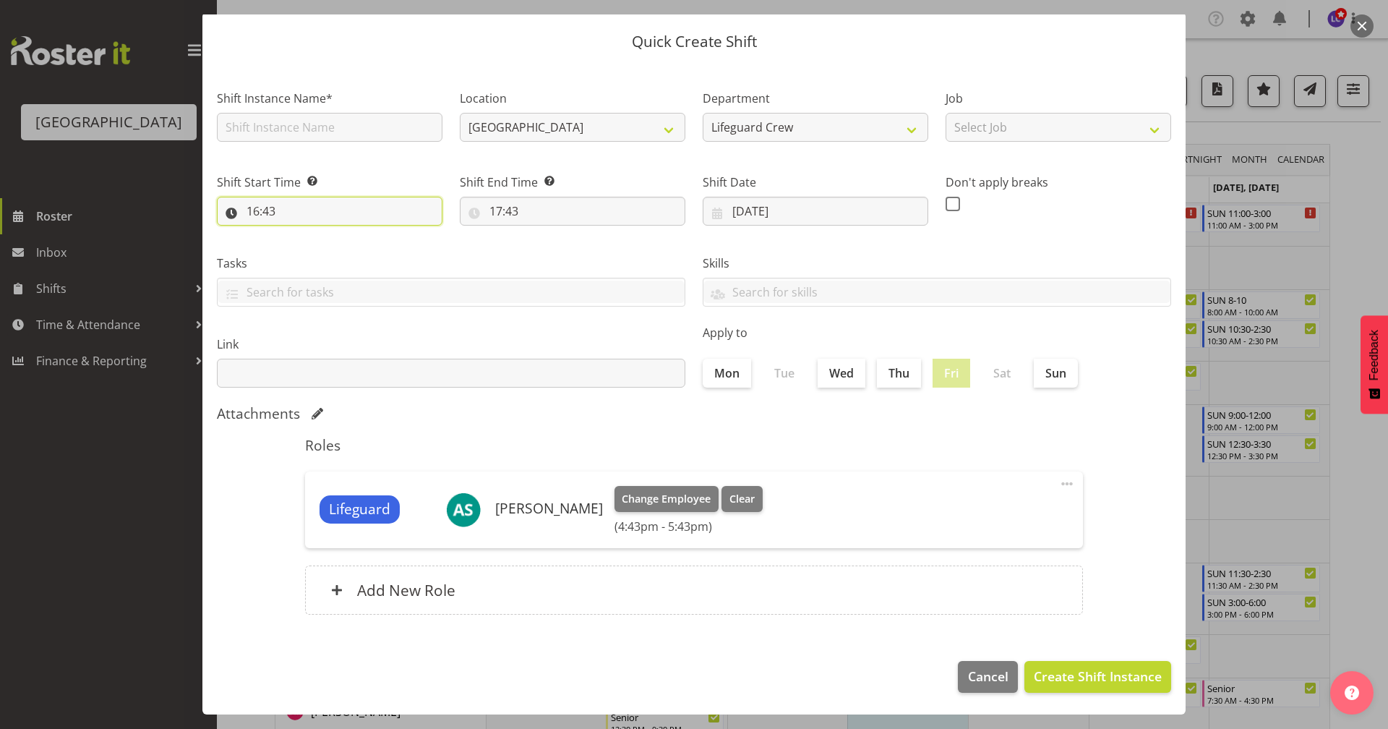
click at [343, 209] on input "16:43" at bounding box center [330, 211] width 226 height 29
click at [637, 495] on span "Change Employee" at bounding box center [666, 499] width 89 height 16
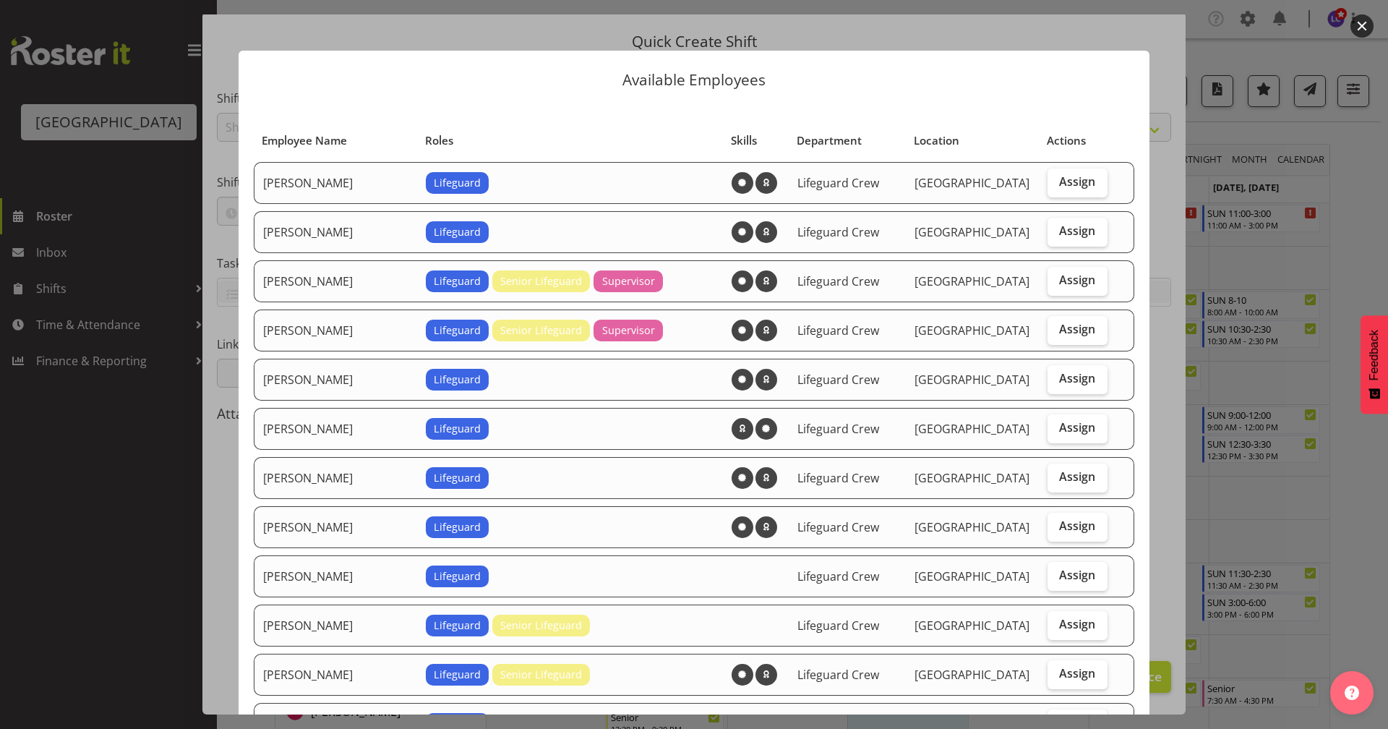
click at [991, 487] on td "[GEOGRAPHIC_DATA]" at bounding box center [972, 478] width 133 height 42
click at [1363, 20] on button "button" at bounding box center [1362, 25] width 23 height 23
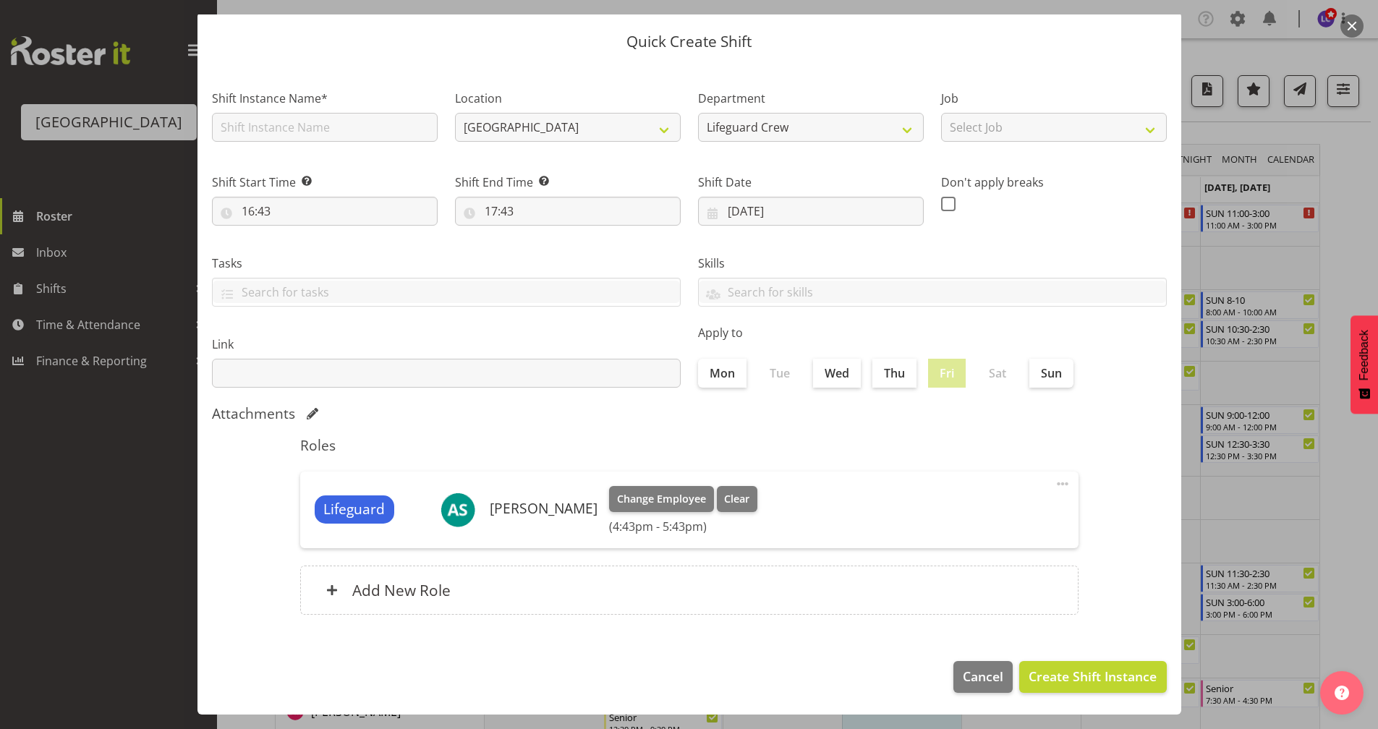
click at [1344, 33] on button "button" at bounding box center [1351, 25] width 23 height 23
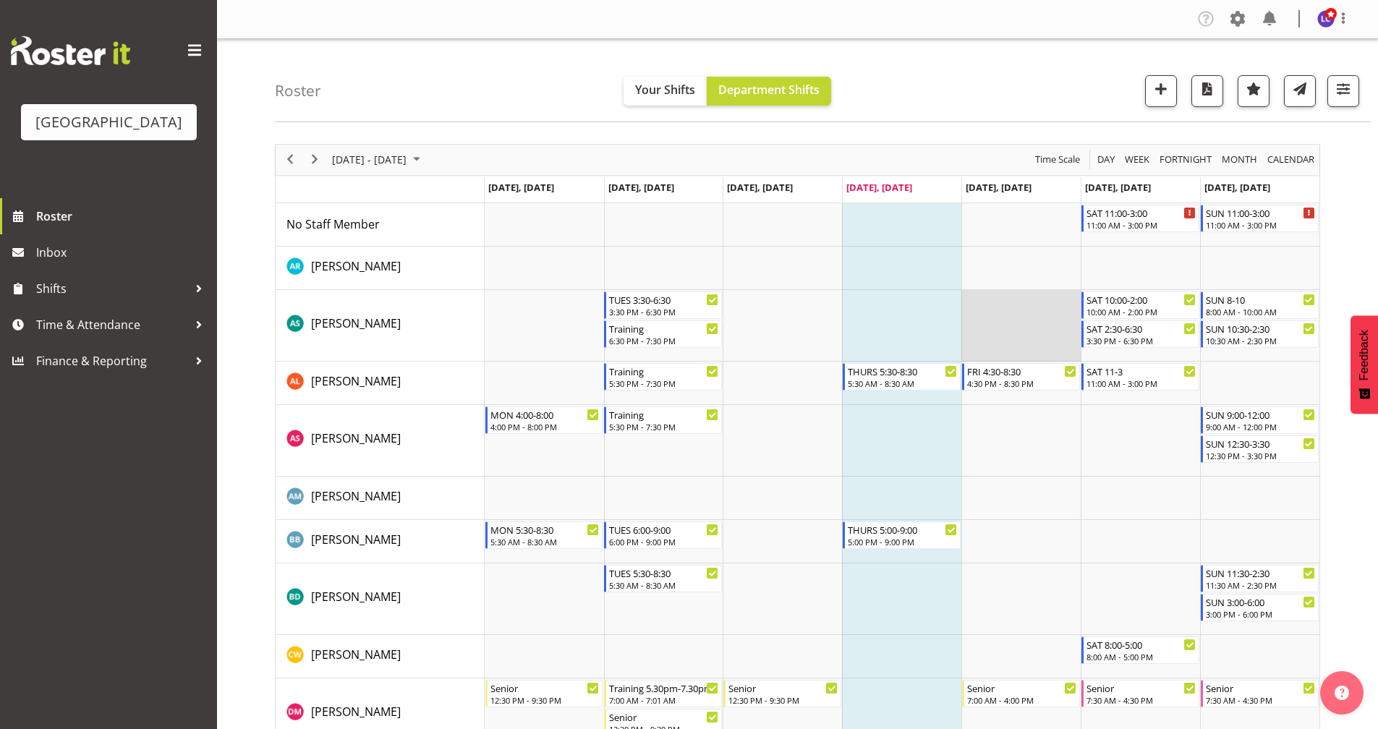
click at [1015, 321] on td "Timeline Week of August 14, 2025" at bounding box center [1020, 326] width 119 height 72
select select "16"
select select "47"
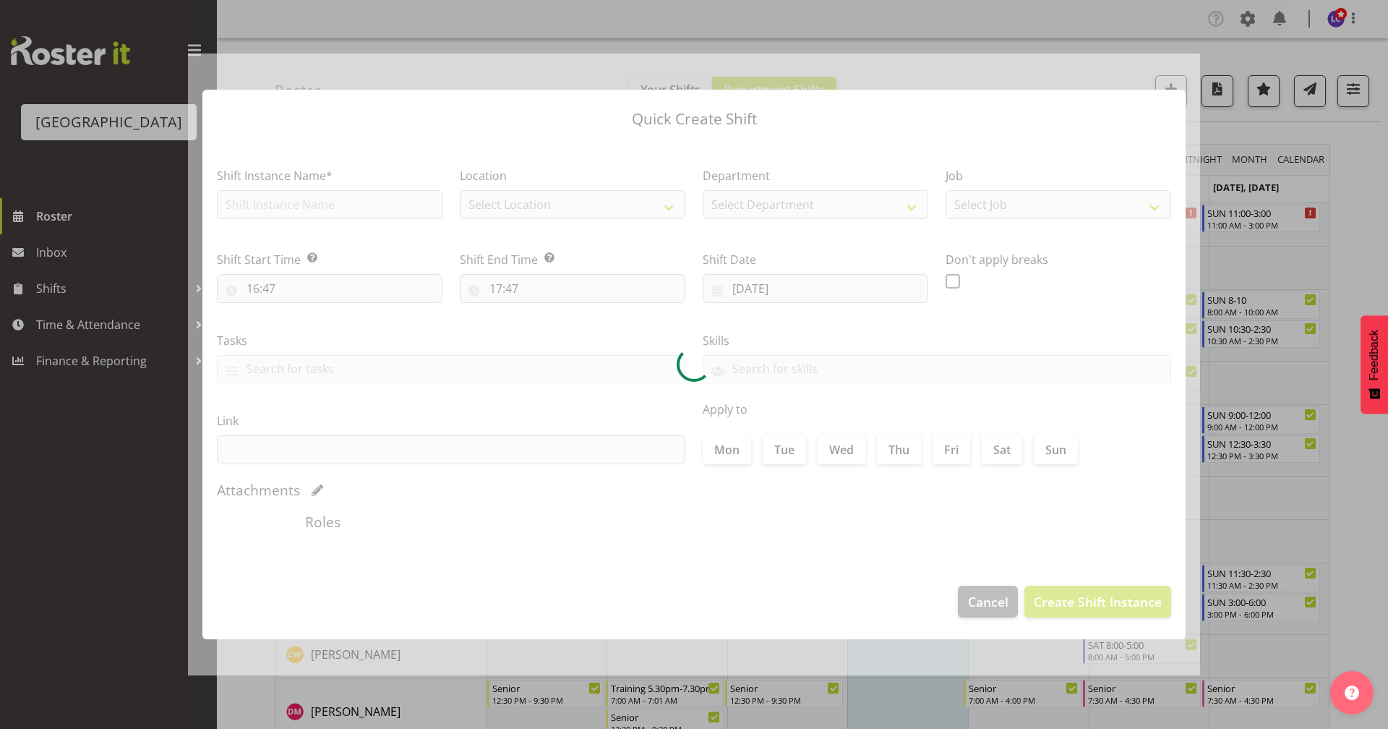
click at [1015, 321] on div at bounding box center [694, 365] width 1012 height 623
type input "[DATE]"
checkbox input "true"
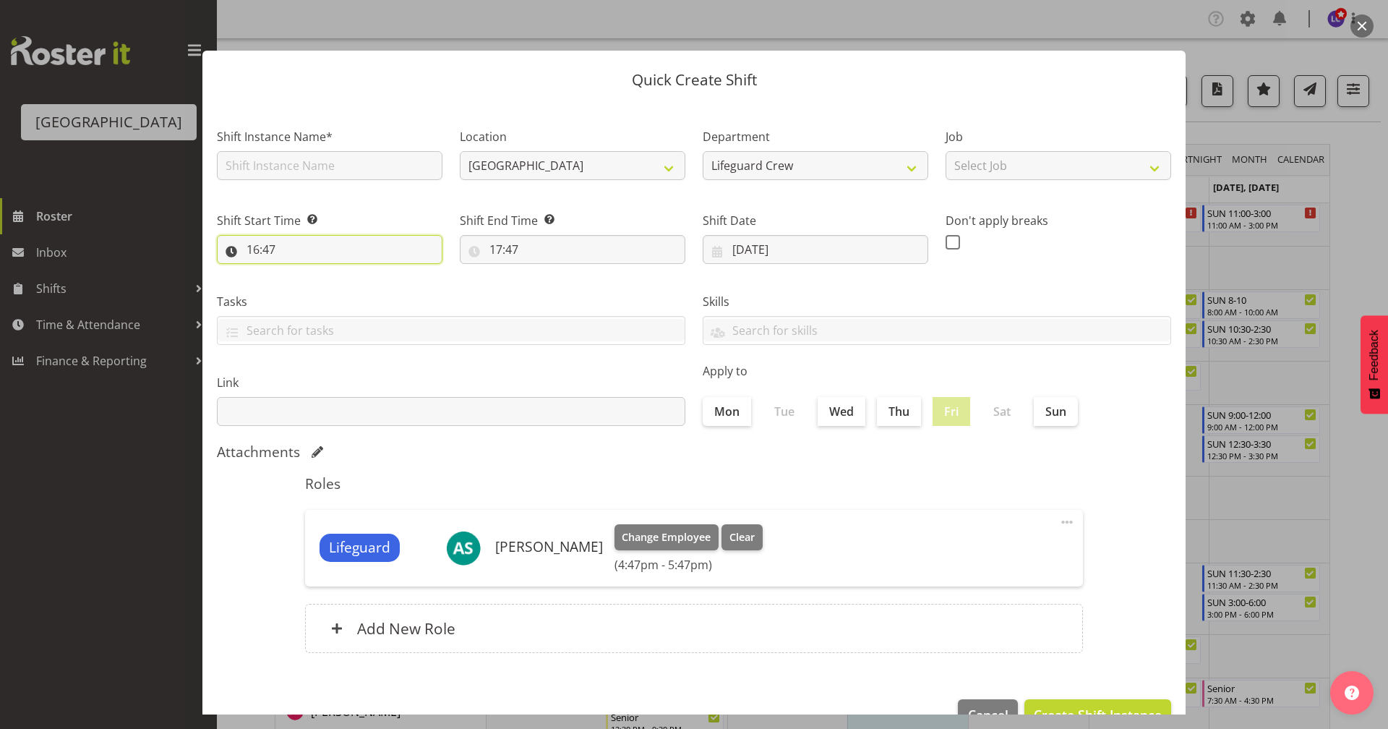
click at [377, 255] on input "16:47" at bounding box center [330, 249] width 226 height 29
click at [312, 295] on select "00 01 02 03 04 05 06 07 08 09 10 11 12 13 14 15 16 17 18 19 20 21 22 23" at bounding box center [315, 287] width 33 height 29
select select "17"
click at [299, 273] on select "00 01 02 03 04 05 06 07 08 09 10 11 12 13 14 15 16 17 18 19 20 21 22 23" at bounding box center [315, 287] width 33 height 29
type input "17:47"
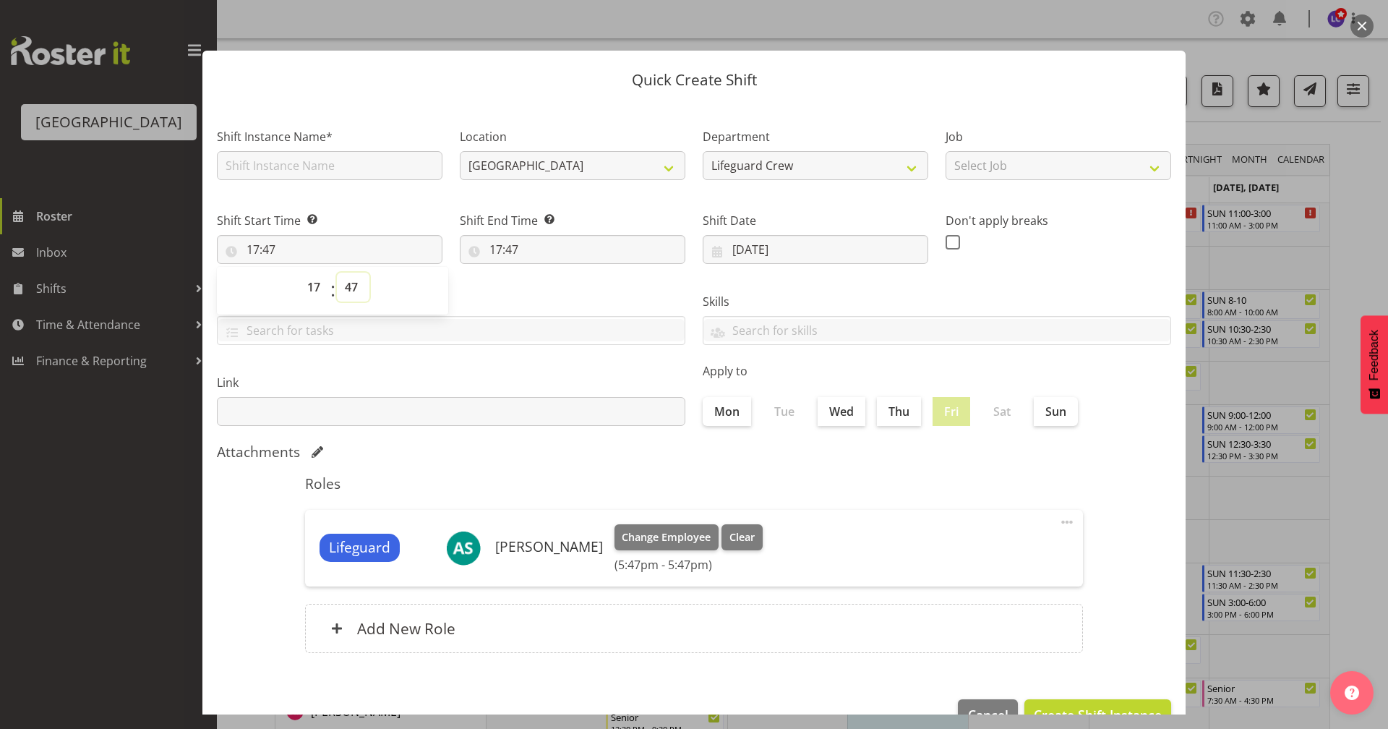
click at [356, 296] on select "00 01 02 03 04 05 06 07 08 09 10 11 12 13 14 15 16 17 18 19 20 21 22 23 24 25 2…" at bounding box center [353, 287] width 33 height 29
select select "30"
click at [337, 273] on select "00 01 02 03 04 05 06 07 08 09 10 11 12 13 14 15 16 17 18 19 20 21 22 23 24 25 2…" at bounding box center [353, 287] width 33 height 29
type input "17:30"
click at [498, 232] on div "Shift End Time Set the time of the day you wish this shift to finish 17:47 00 0…" at bounding box center [573, 238] width 226 height 52
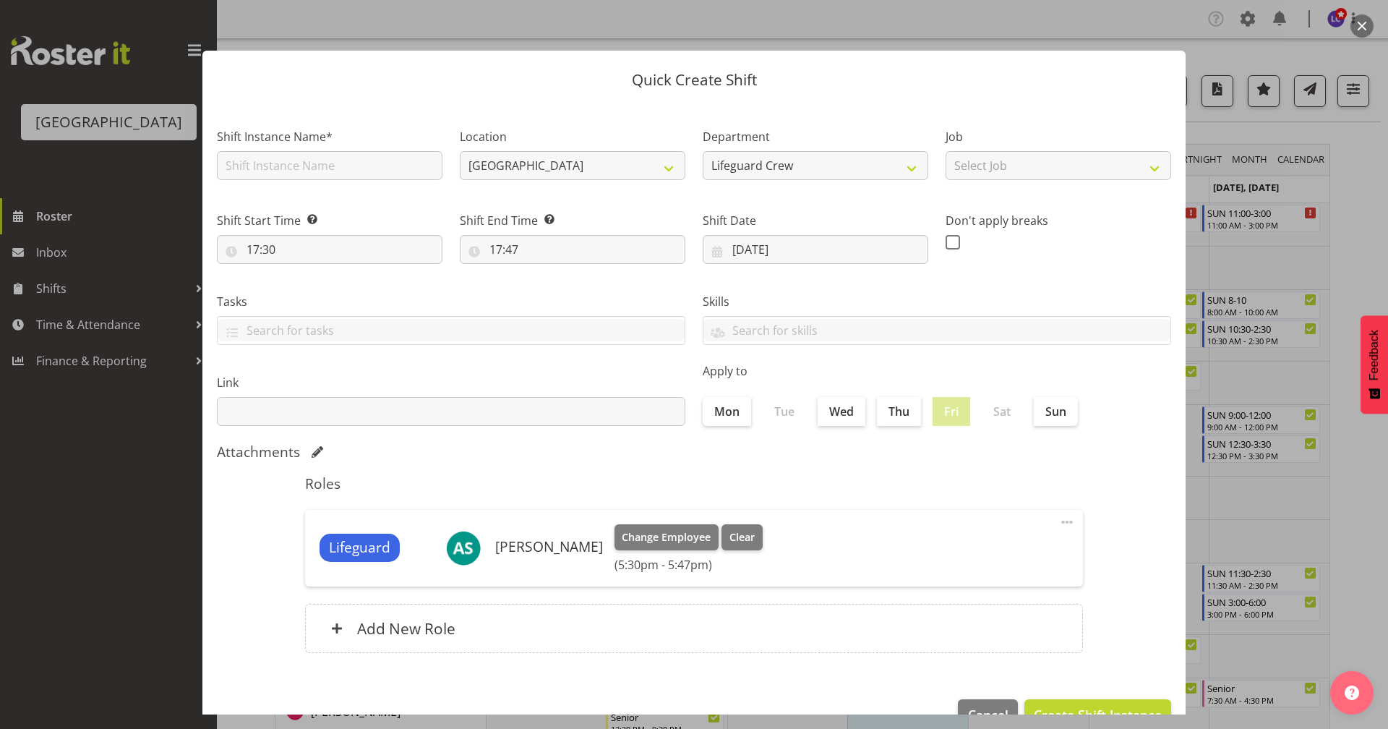
click at [504, 267] on div "Shift End Time Set the time of the day you wish this shift to finish 17:47 00 0…" at bounding box center [572, 232] width 243 height 81
click at [511, 255] on input "17:47" at bounding box center [573, 249] width 226 height 29
click at [552, 283] on select "00 01 02 03 04 05 06 07 08 09 10 11 12 13 14 15 16 17 18 19 20 21 22 23" at bounding box center [558, 287] width 33 height 29
select select "21"
click at [542, 273] on select "00 01 02 03 04 05 06 07 08 09 10 11 12 13 14 15 16 17 18 19 20 21 22 23" at bounding box center [558, 287] width 33 height 29
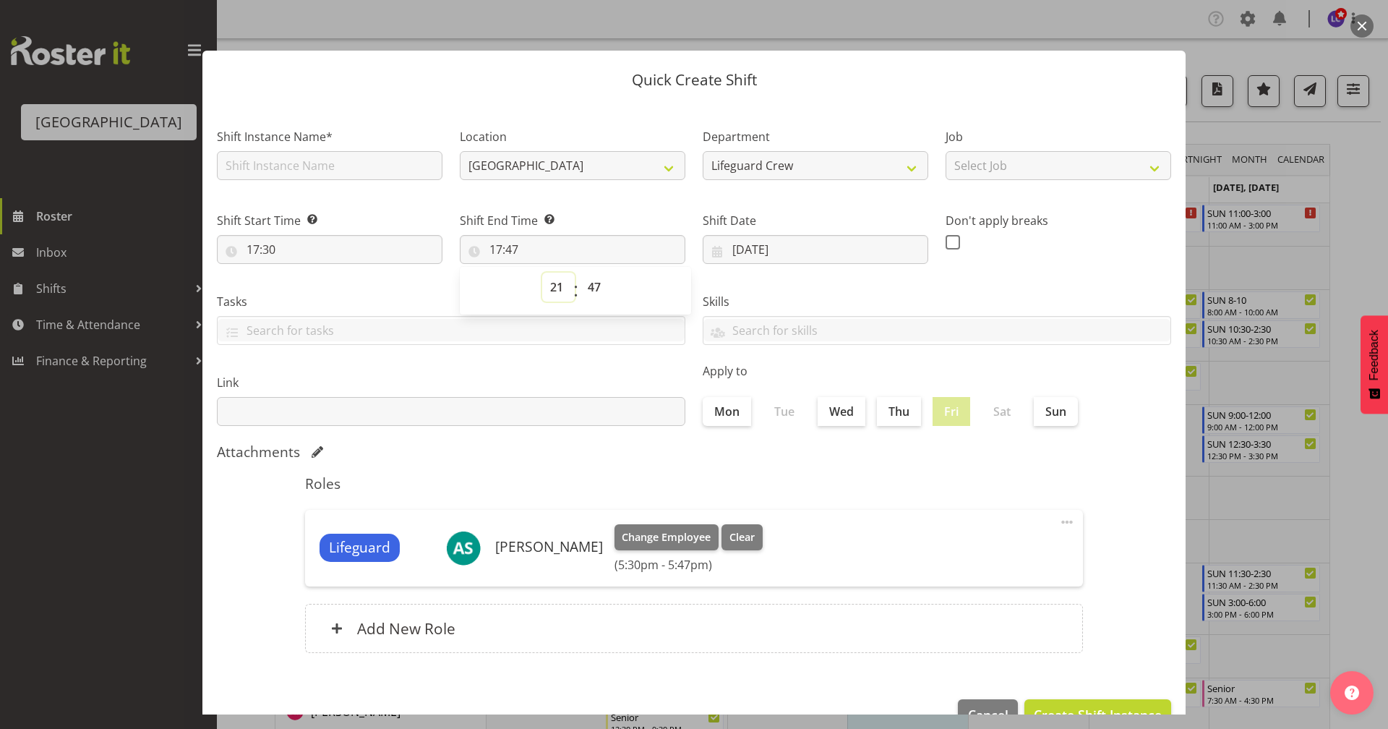
type input "21:47"
drag, startPoint x: 596, startPoint y: 285, endPoint x: 620, endPoint y: 311, distance: 35.3
click at [596, 285] on select "00 01 02 03 04 05 06 07 08 09 10 11 12 13 14 15 16 17 18 19 20 21 22 23 24 25 2…" at bounding box center [596, 287] width 33 height 29
select select "30"
click at [580, 273] on select "00 01 02 03 04 05 06 07 08 09 10 11 12 13 14 15 16 17 18 19 20 21 22 23 24 25 2…" at bounding box center [596, 287] width 33 height 29
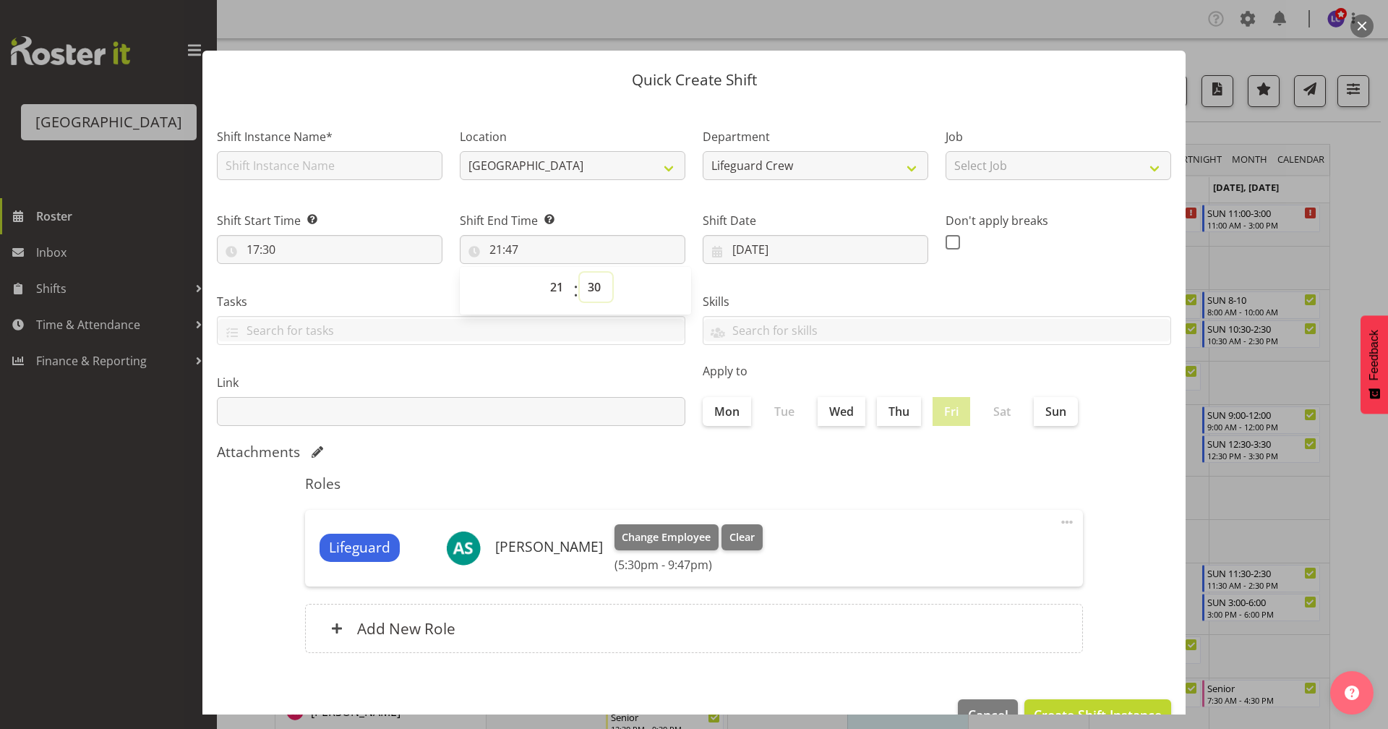
type input "21:30"
click at [780, 467] on div "Roles Lifeguard [PERSON_NAME] Change Employee Clear (5:30pm - 9:30pm) Edit Dele…" at bounding box center [693, 568] width 795 height 204
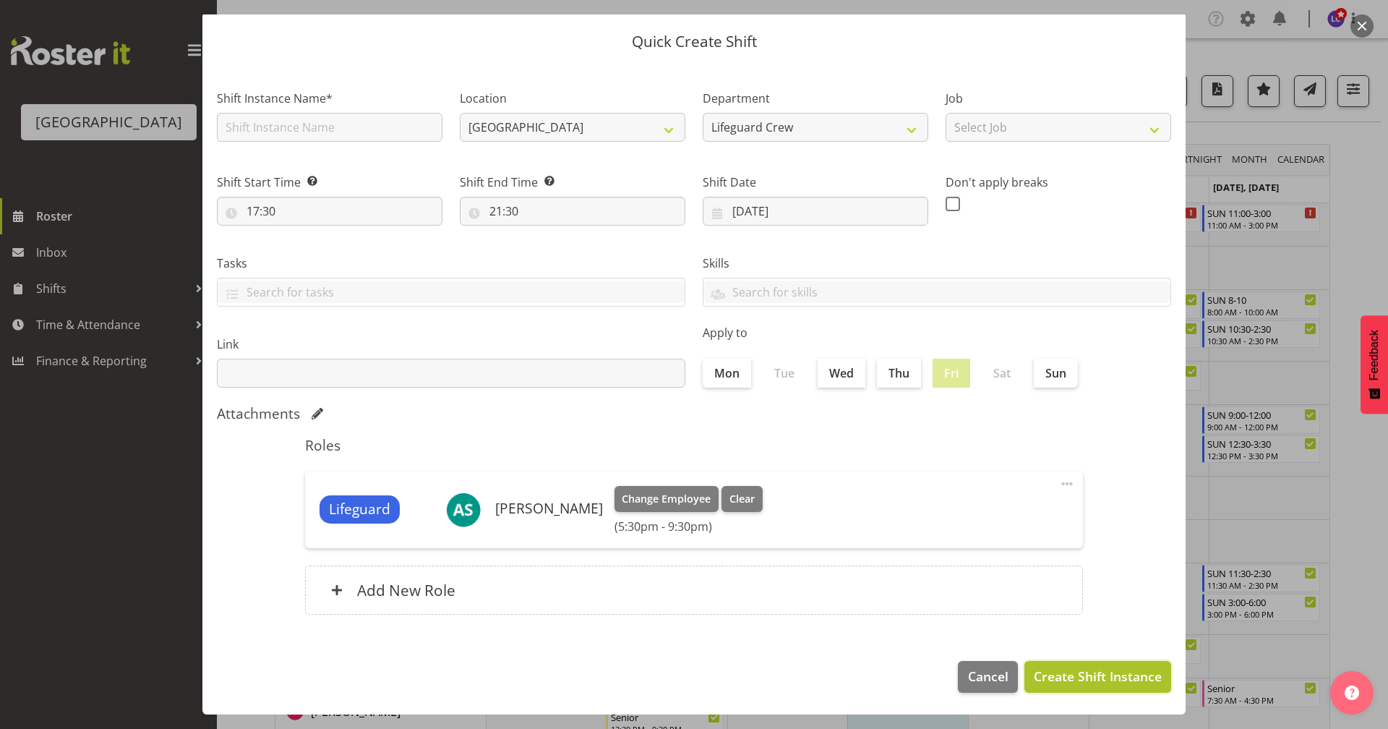
click at [1128, 691] on button "Create Shift Instance" at bounding box center [1098, 677] width 147 height 32
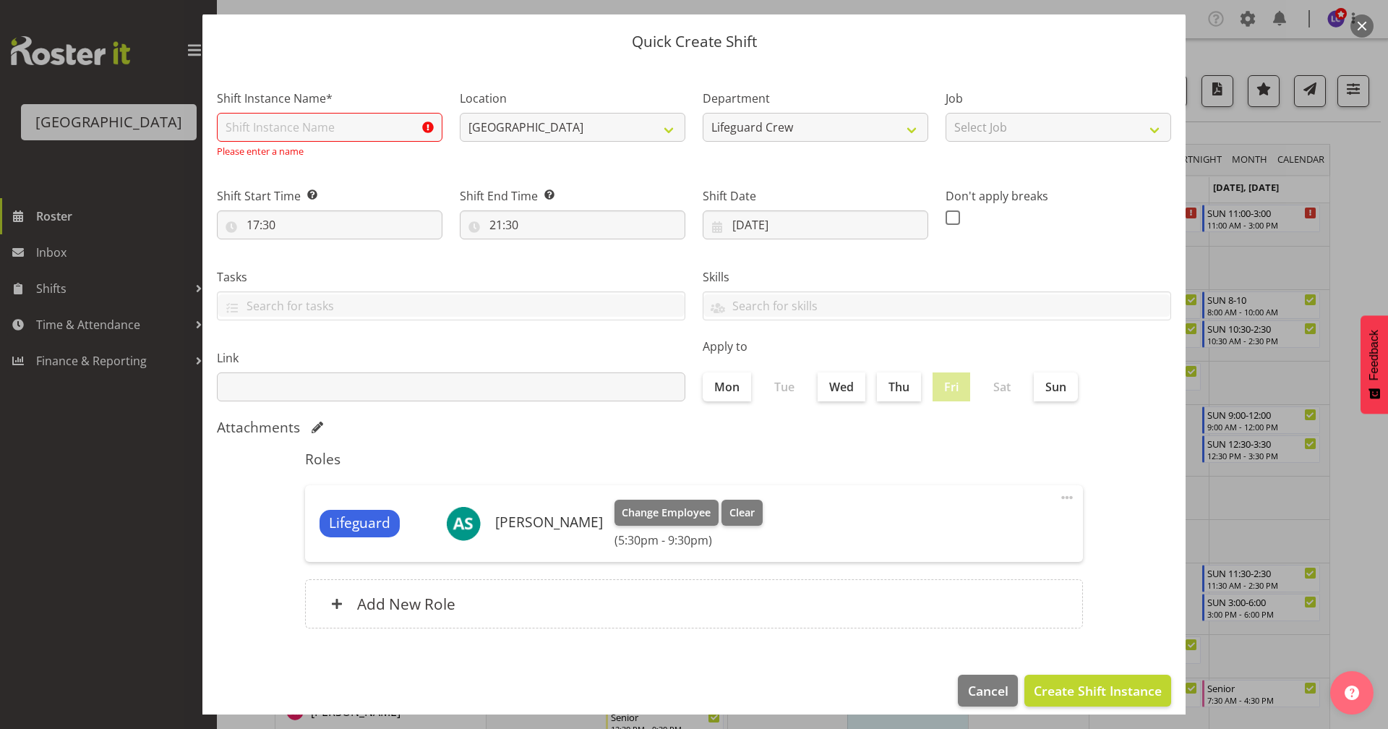
click at [364, 112] on div "Shift Instance Name* Please enter a name" at bounding box center [330, 124] width 226 height 69
click at [364, 123] on input "text" at bounding box center [330, 127] width 226 height 29
type input "Fill in shift"
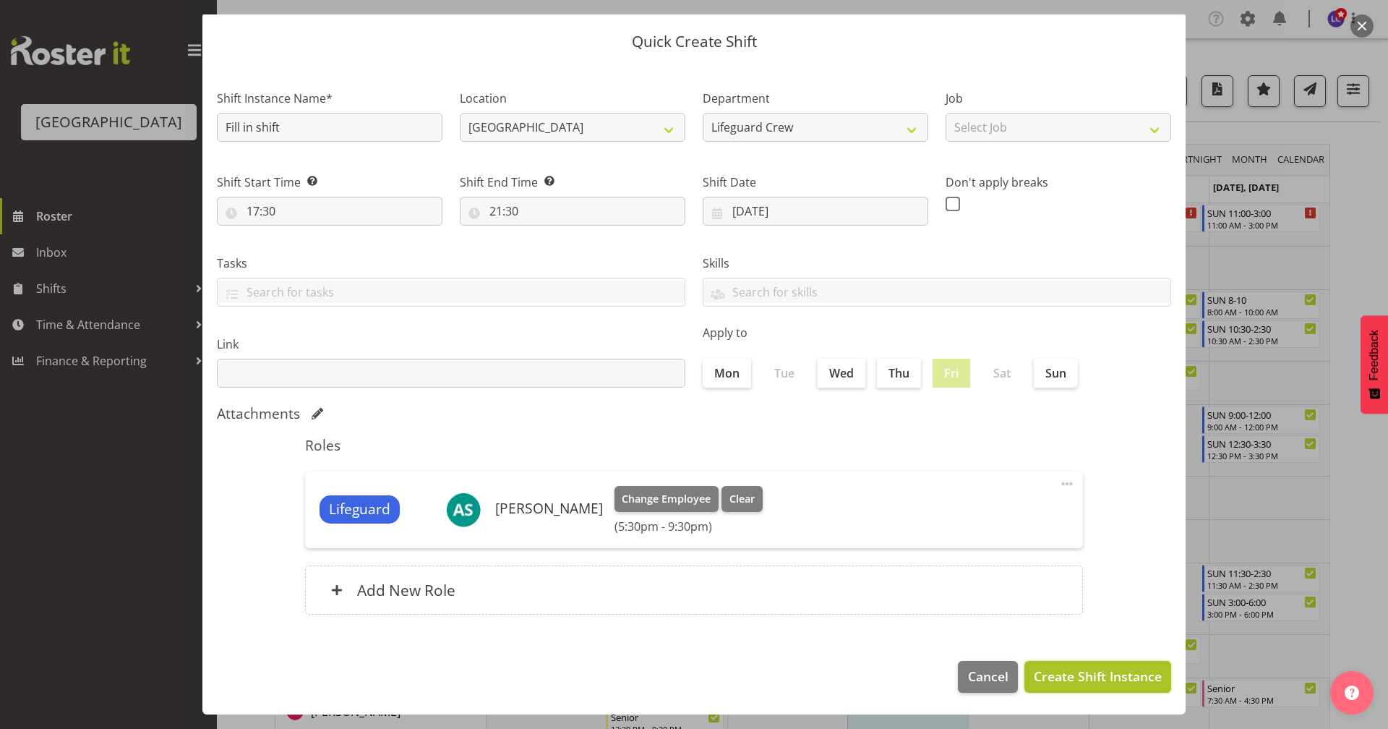
click at [1090, 686] on span "Create Shift Instance" at bounding box center [1098, 676] width 128 height 19
